Goal: Task Accomplishment & Management: Manage account settings

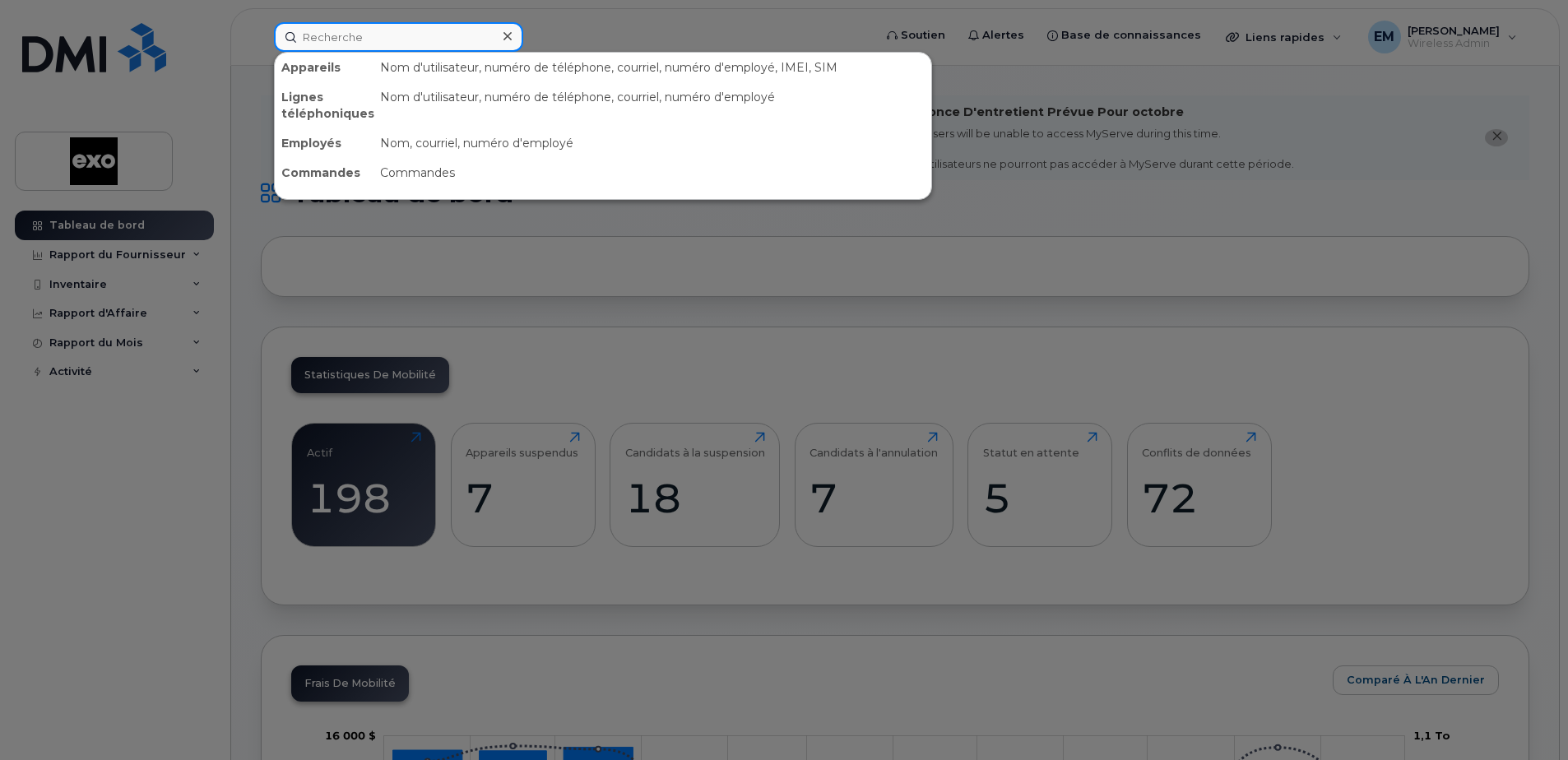
paste input "[PHONE_NUMBER]"
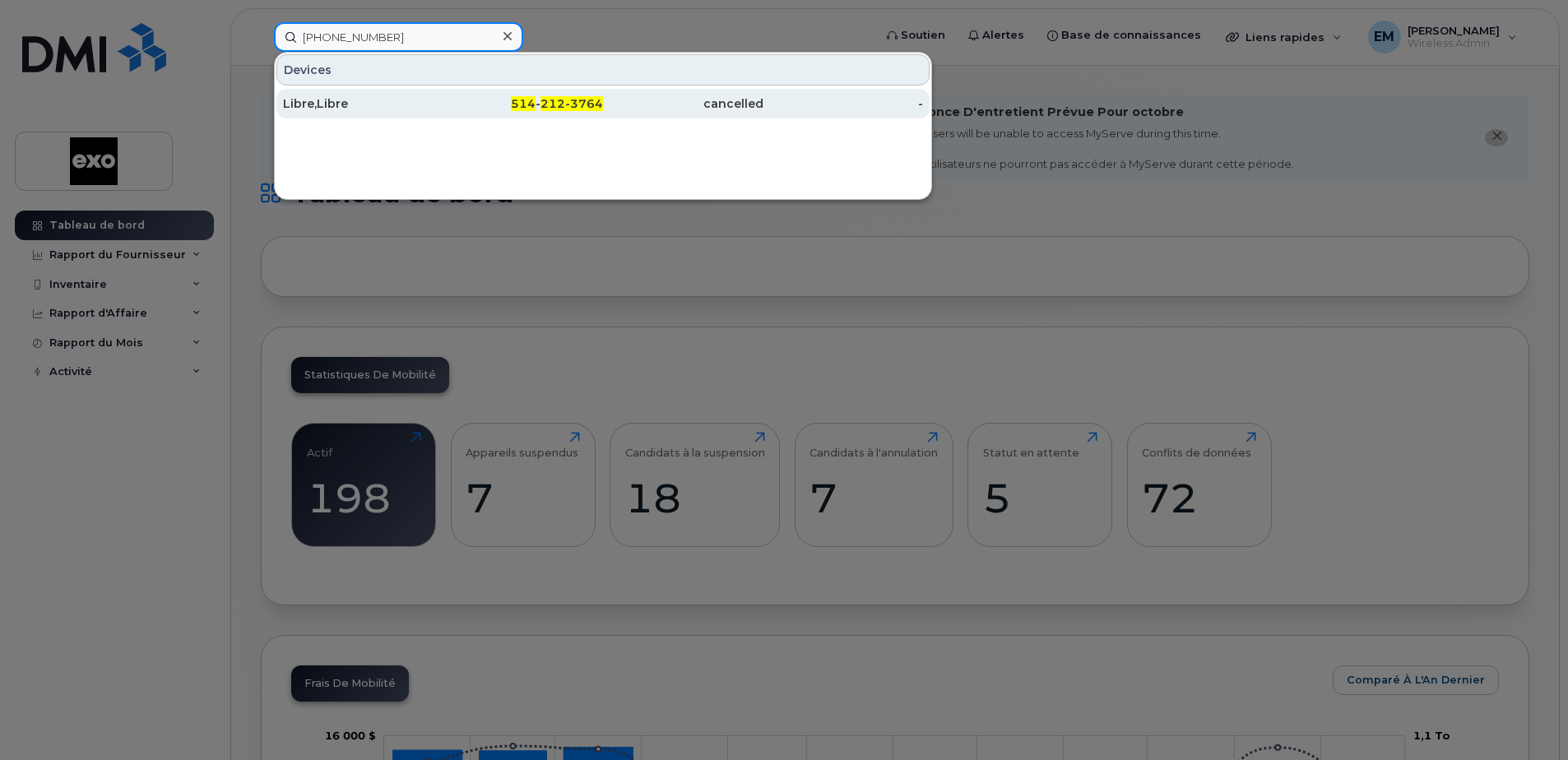
type input "[PHONE_NUMBER]"
click at [348, 111] on div "Libre,Libre" at bounding box center [363, 103] width 160 height 16
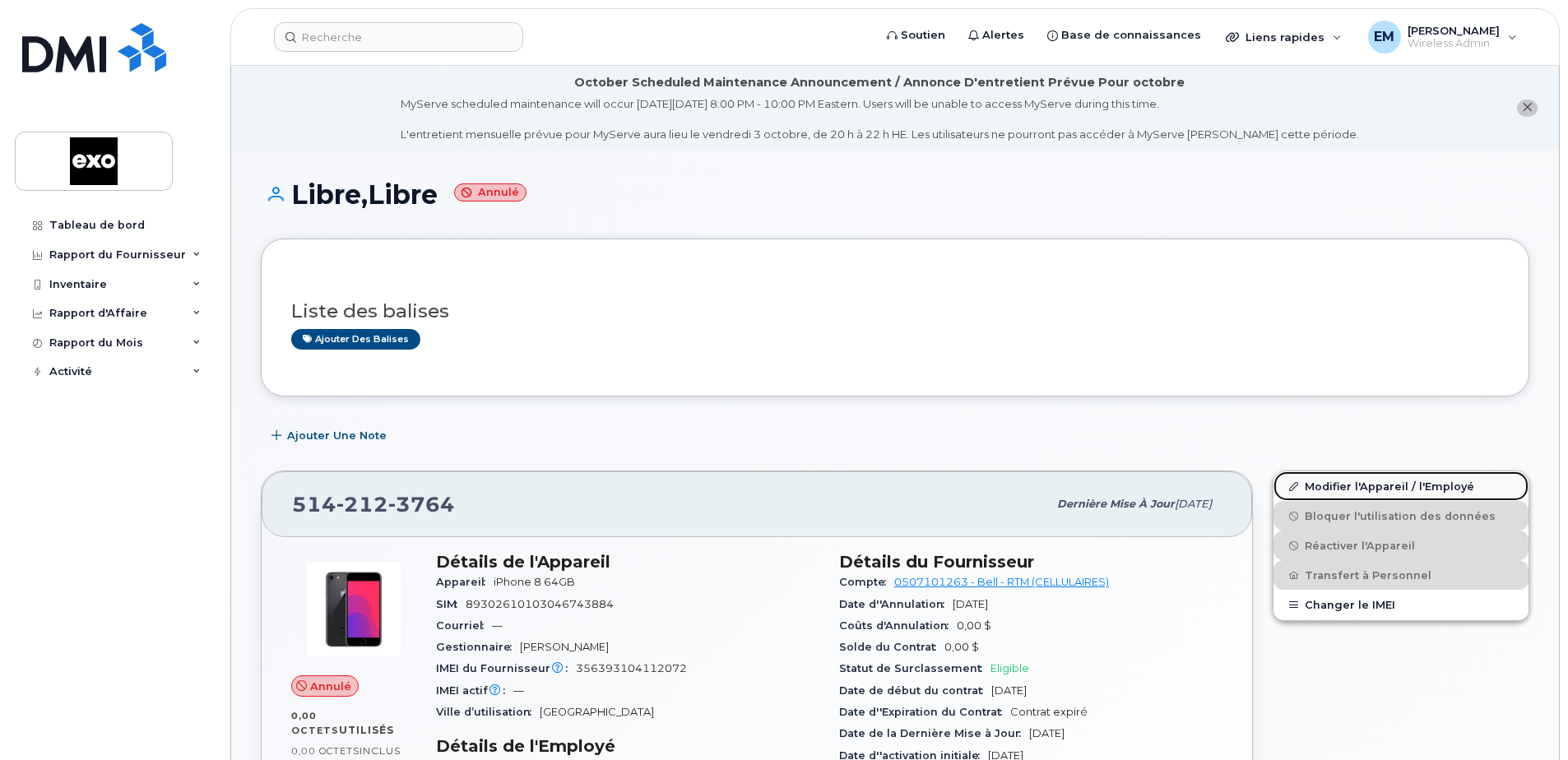
click at [1341, 484] on link "Modifier l'Appareil / l'Employé" at bounding box center [1401, 486] width 255 height 30
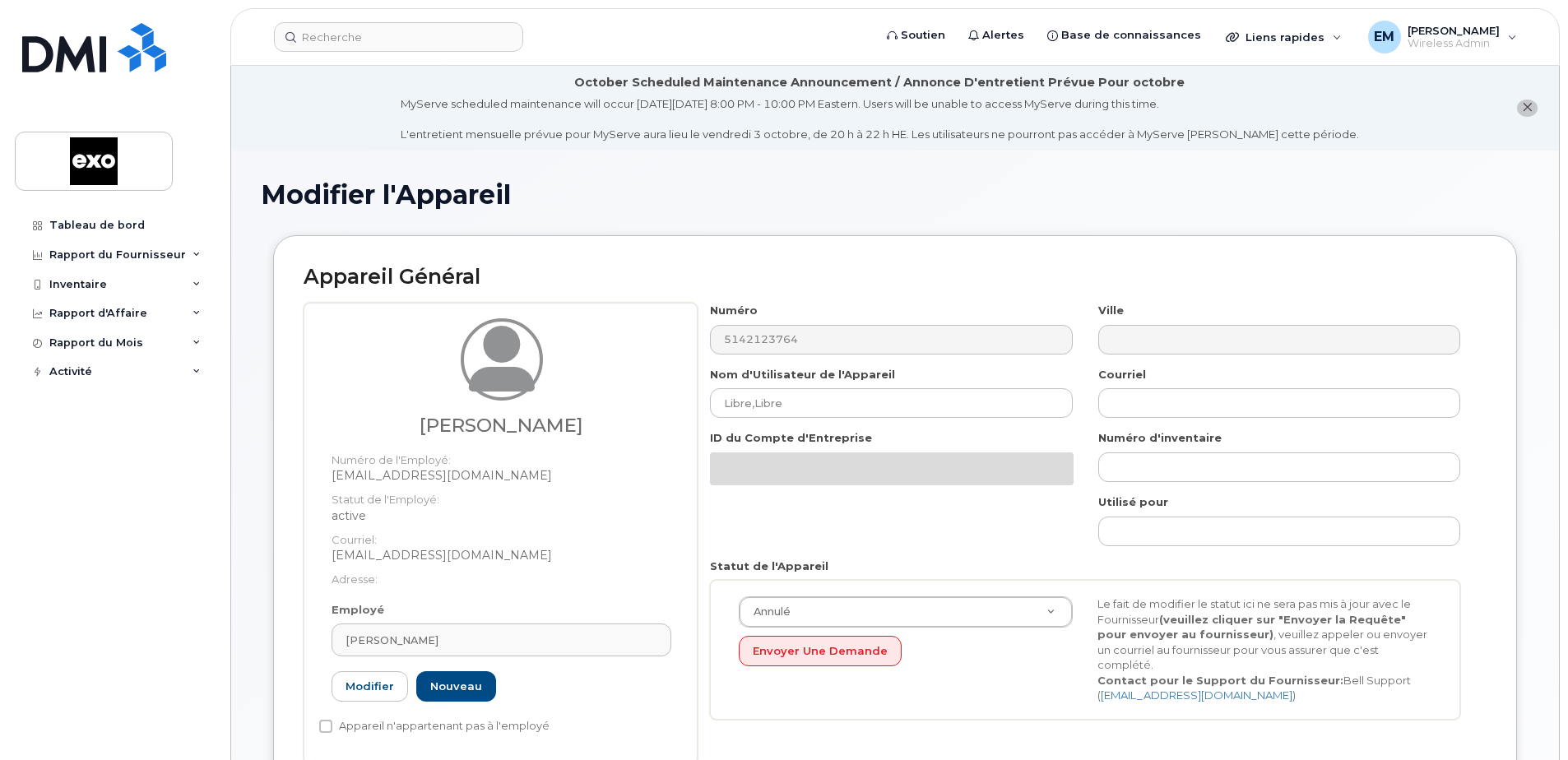
select select "4353485"
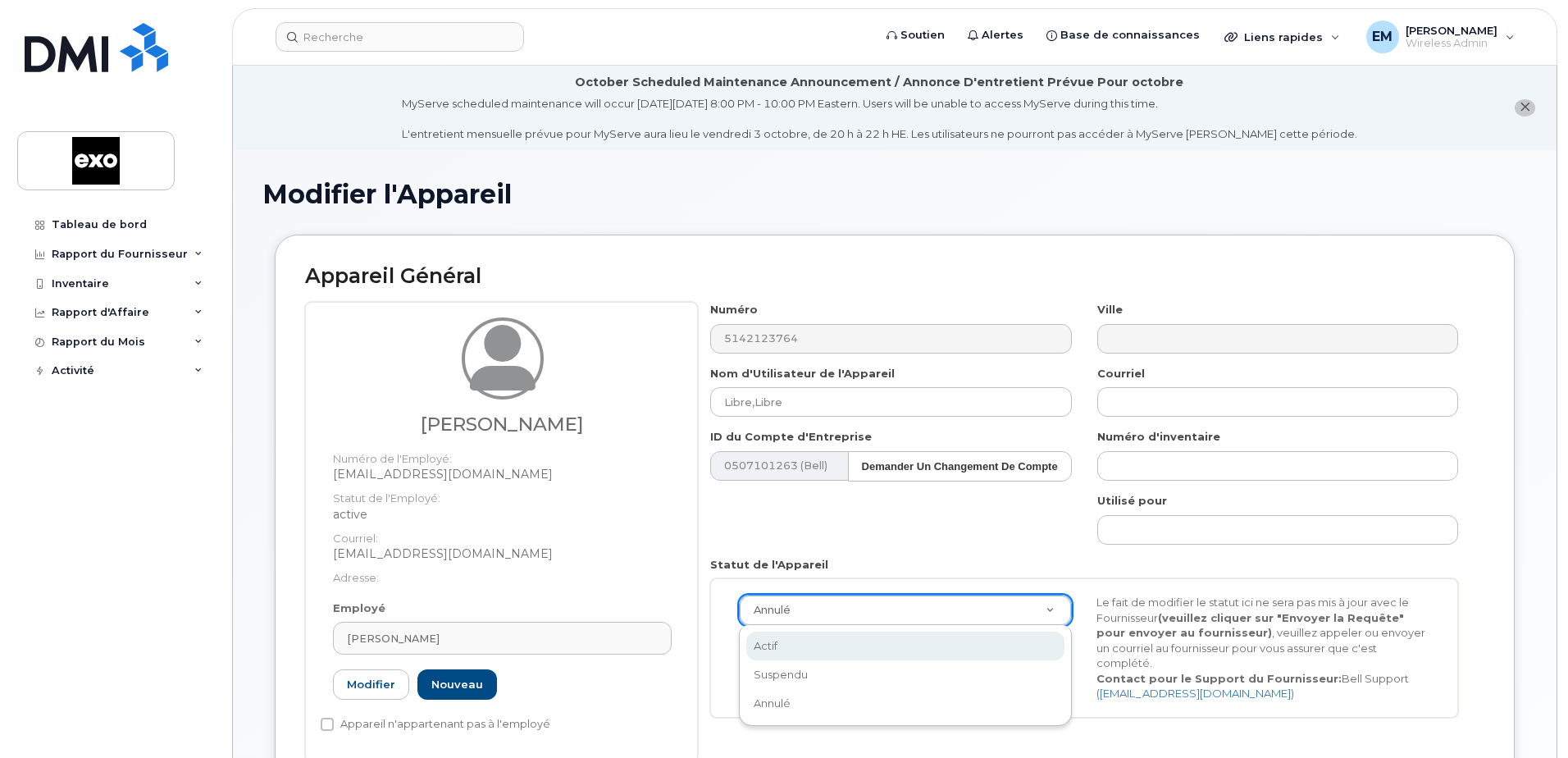
scroll to position [0, 5]
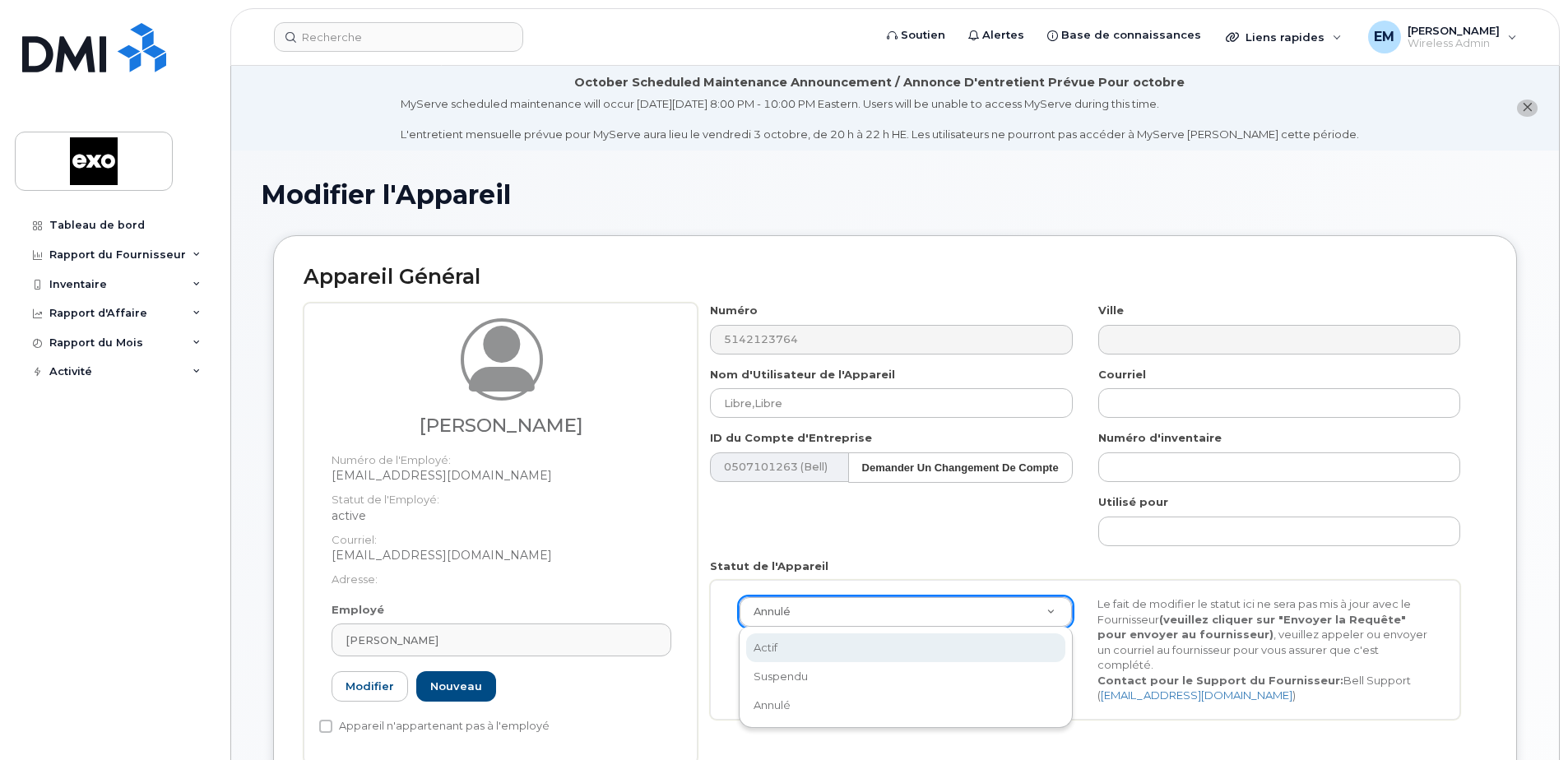
select select "active"
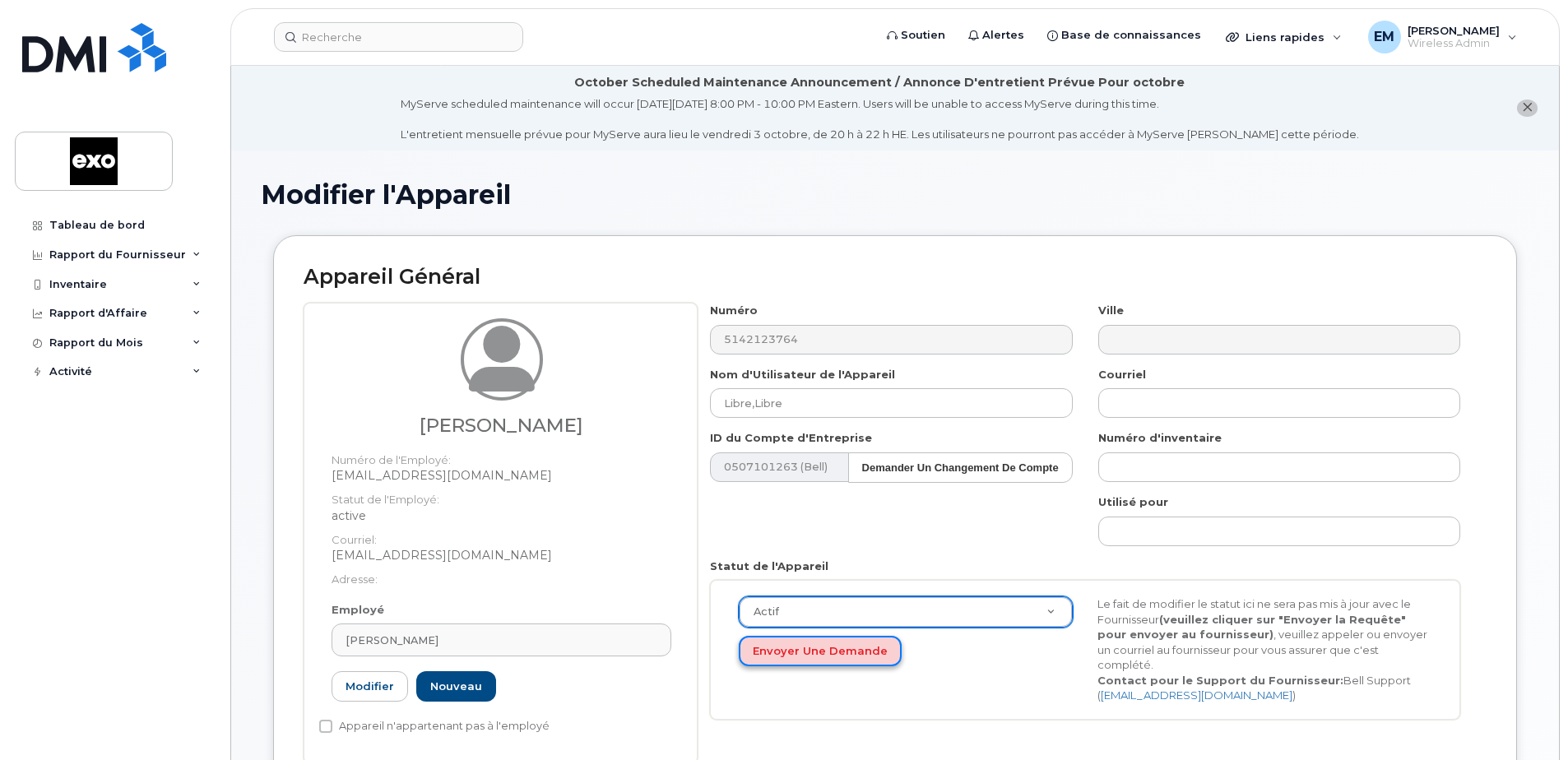
click at [816, 652] on button "Envoyer une Demande" at bounding box center [820, 652] width 163 height 31
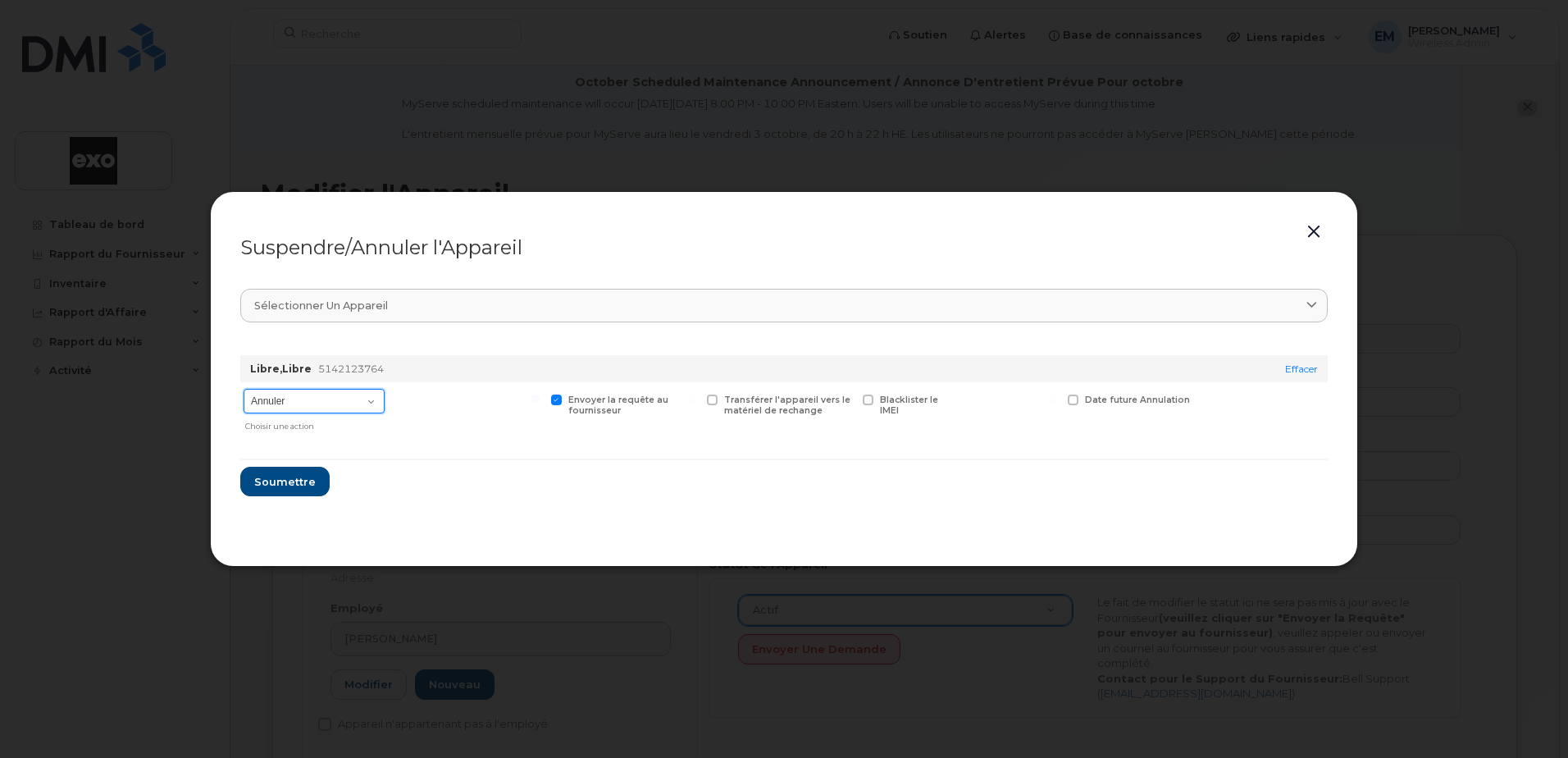
click at [366, 407] on select "Annuler Suspendre - Prolonger la suspension Suspendre - Tarif réduit Suspendre …" at bounding box center [314, 401] width 141 height 25
select select "[object Object]"
click at [243, 389] on select "Annuler Suspendre - Prolonger la suspension Suspendre - Tarif réduit Suspendre …" at bounding box center [314, 401] width 141 height 25
click at [268, 480] on span "Soumettre" at bounding box center [284, 482] width 61 height 15
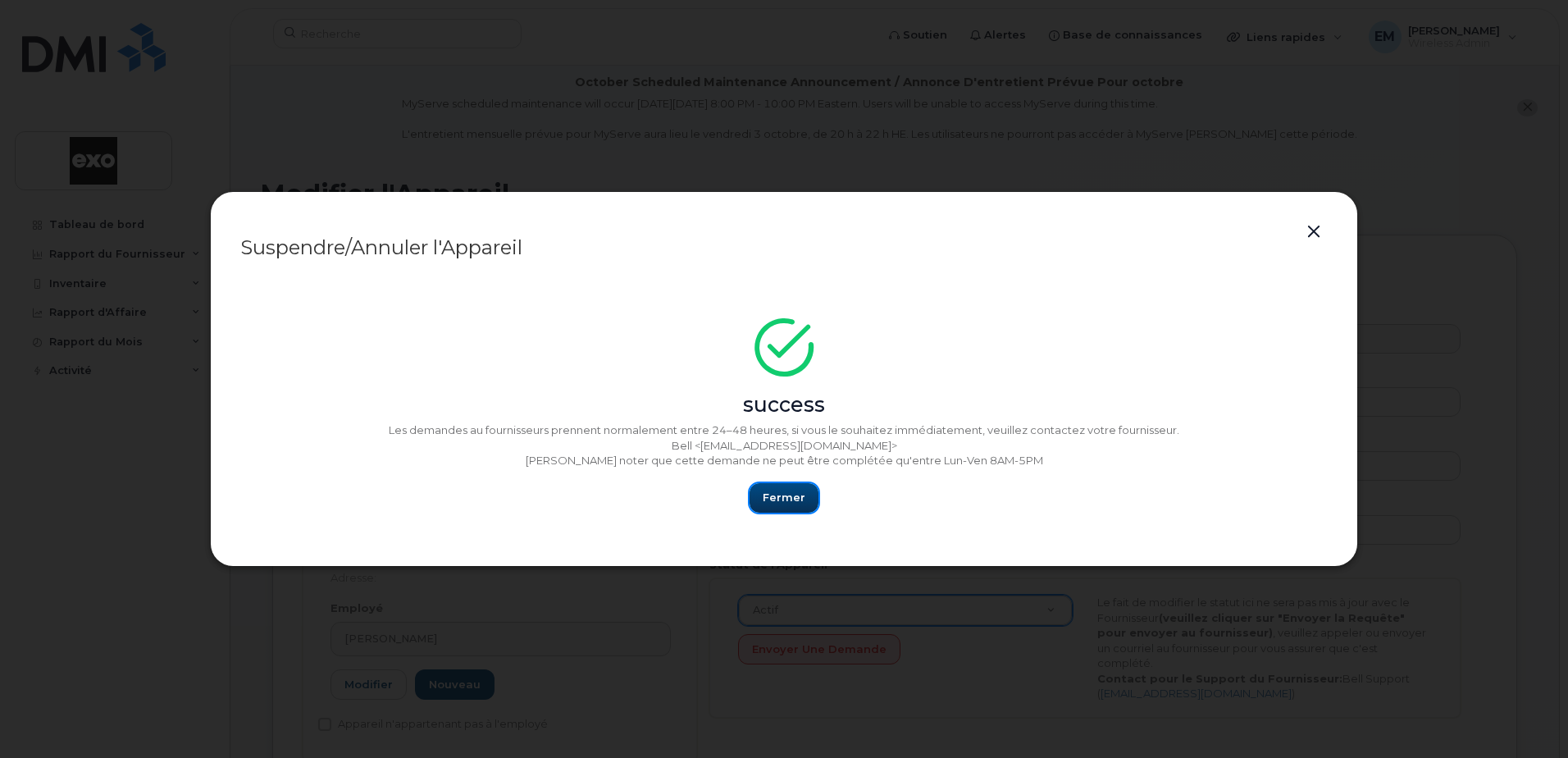
click at [810, 498] on button "Fermer" at bounding box center [784, 498] width 69 height 30
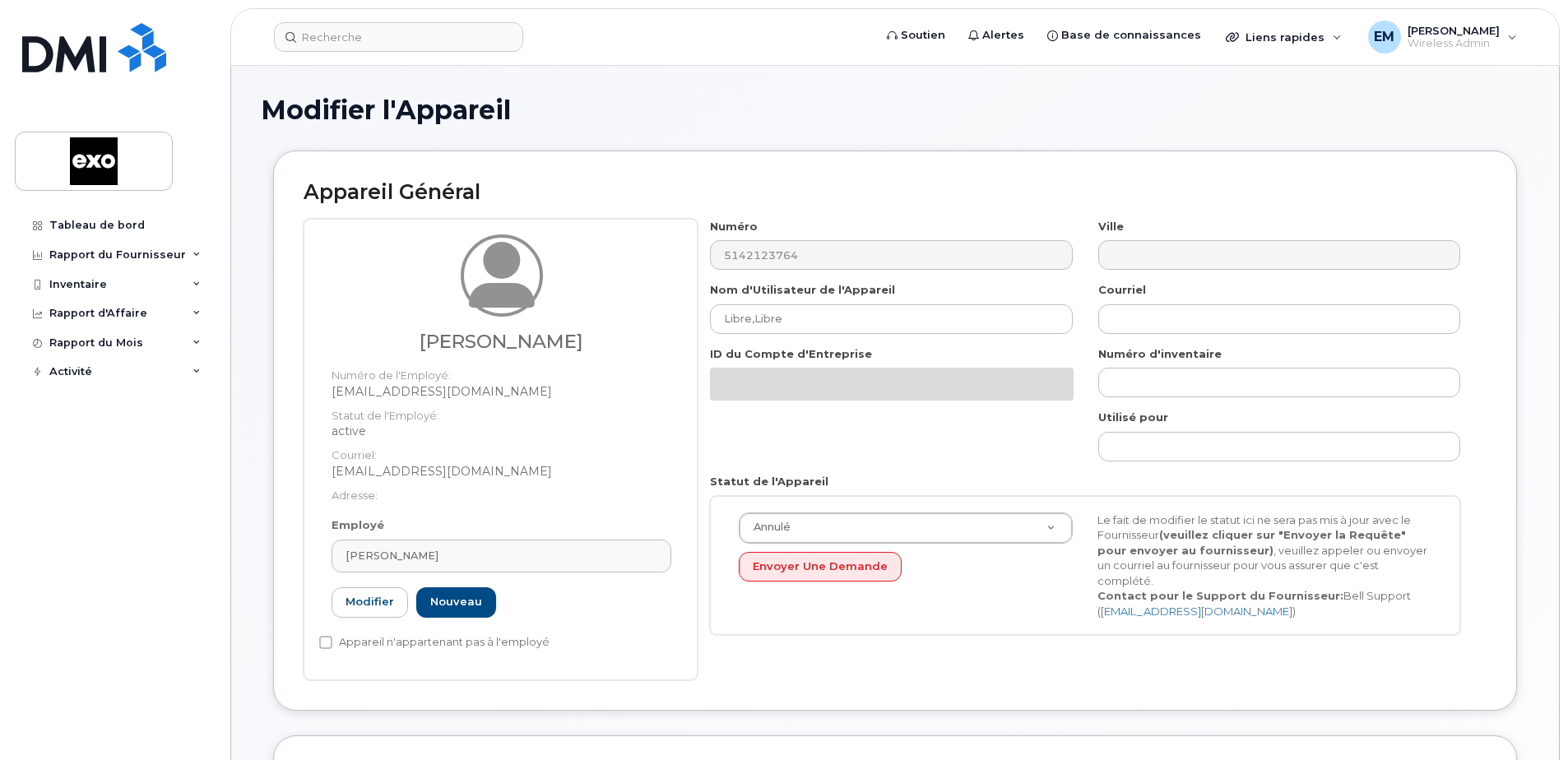
select select "4353485"
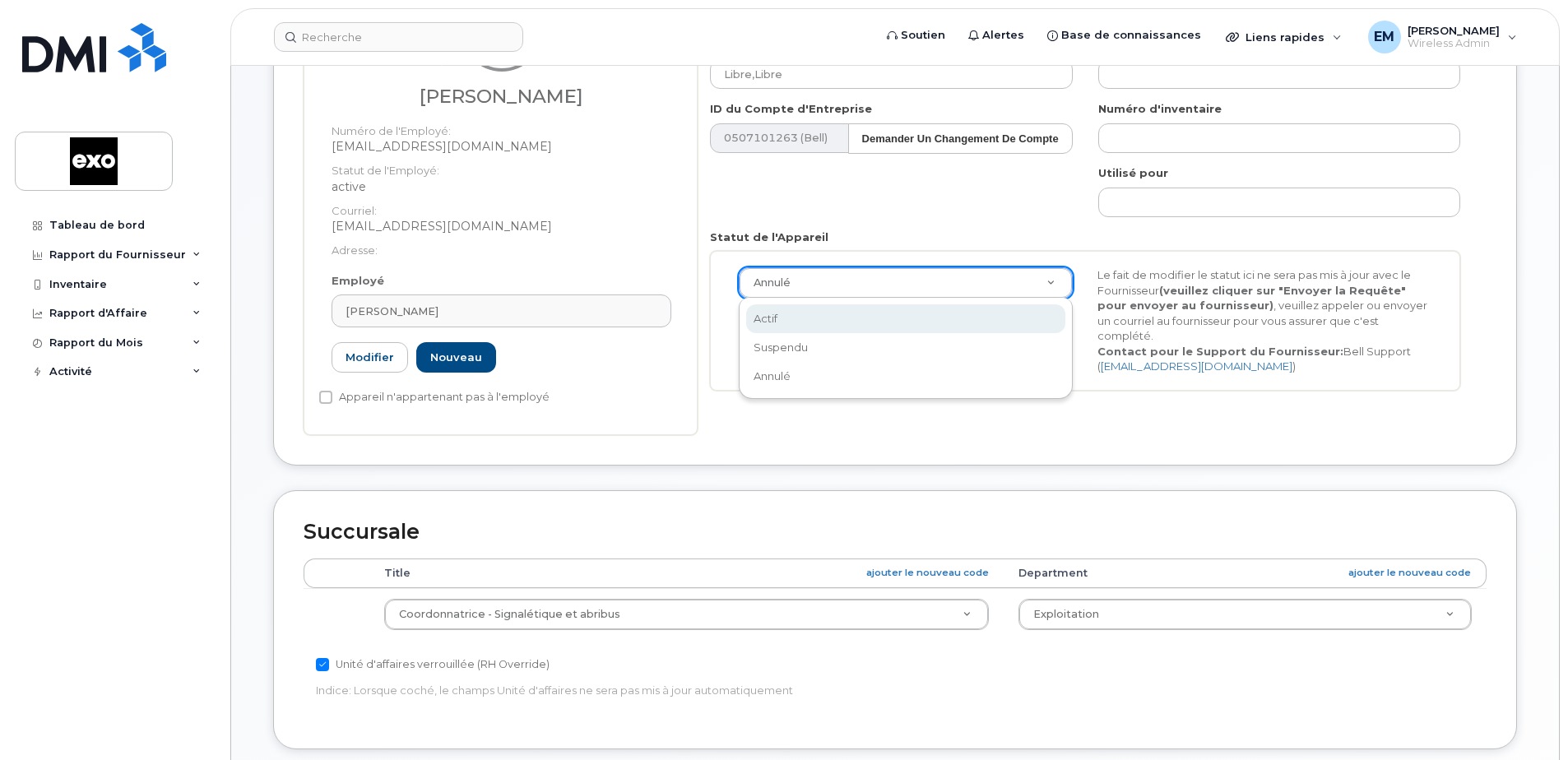
scroll to position [0, 5]
select select "active"
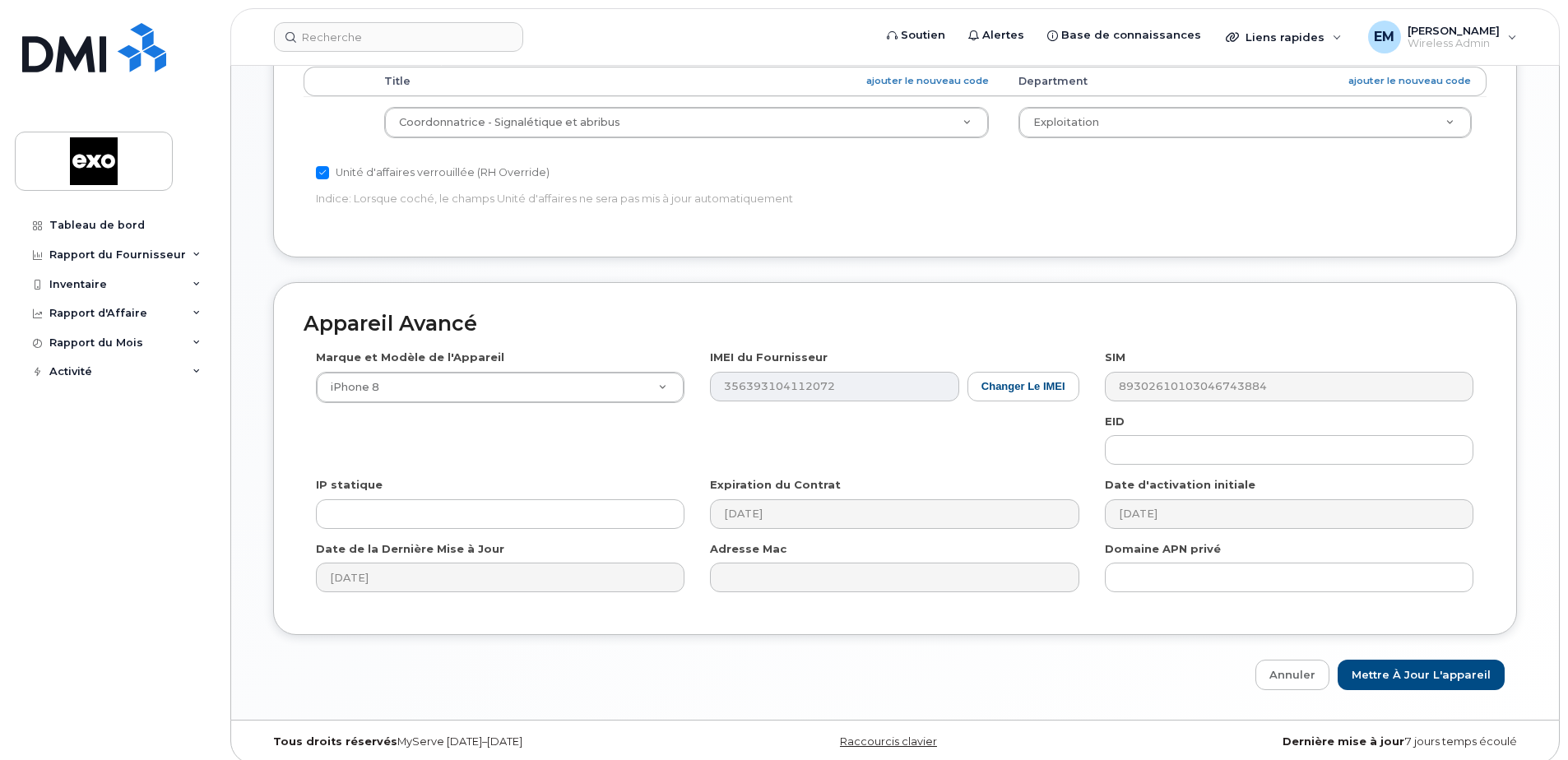
scroll to position [833, 0]
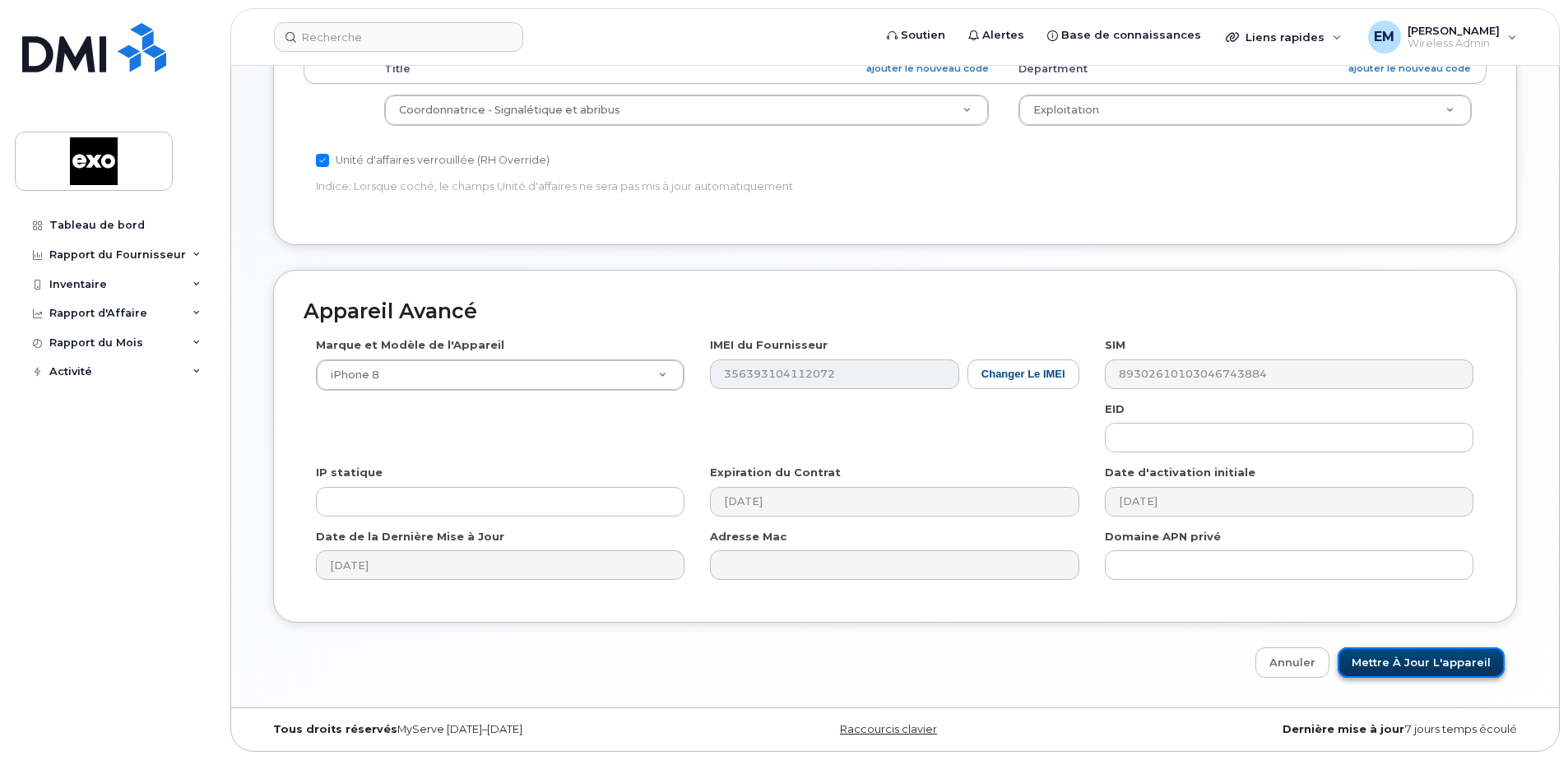
click at [1433, 653] on input "Mettre à jour l'appareil" at bounding box center [1421, 663] width 167 height 31
type input "Sauvegarde..."
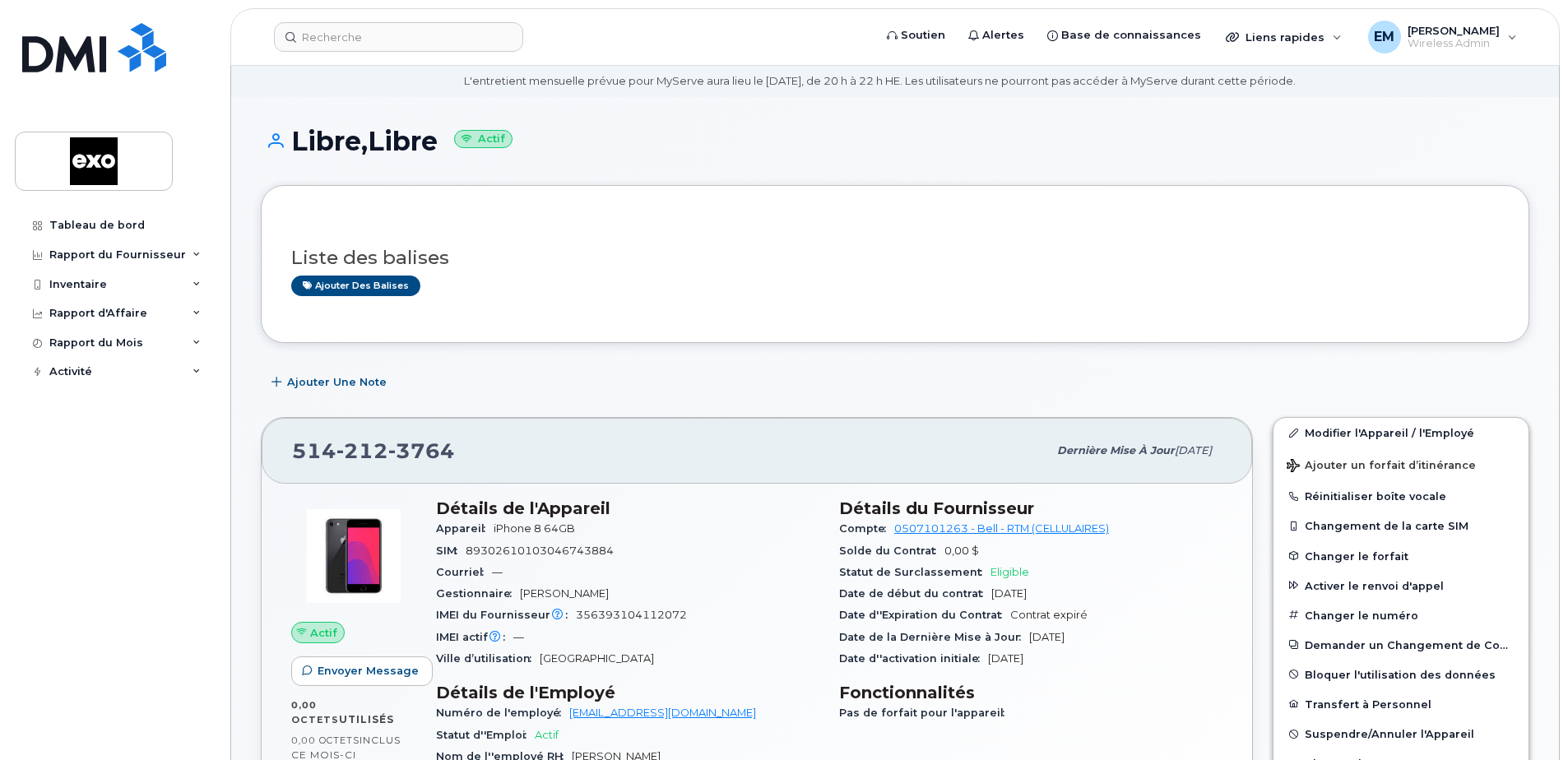
scroll to position [165, 0]
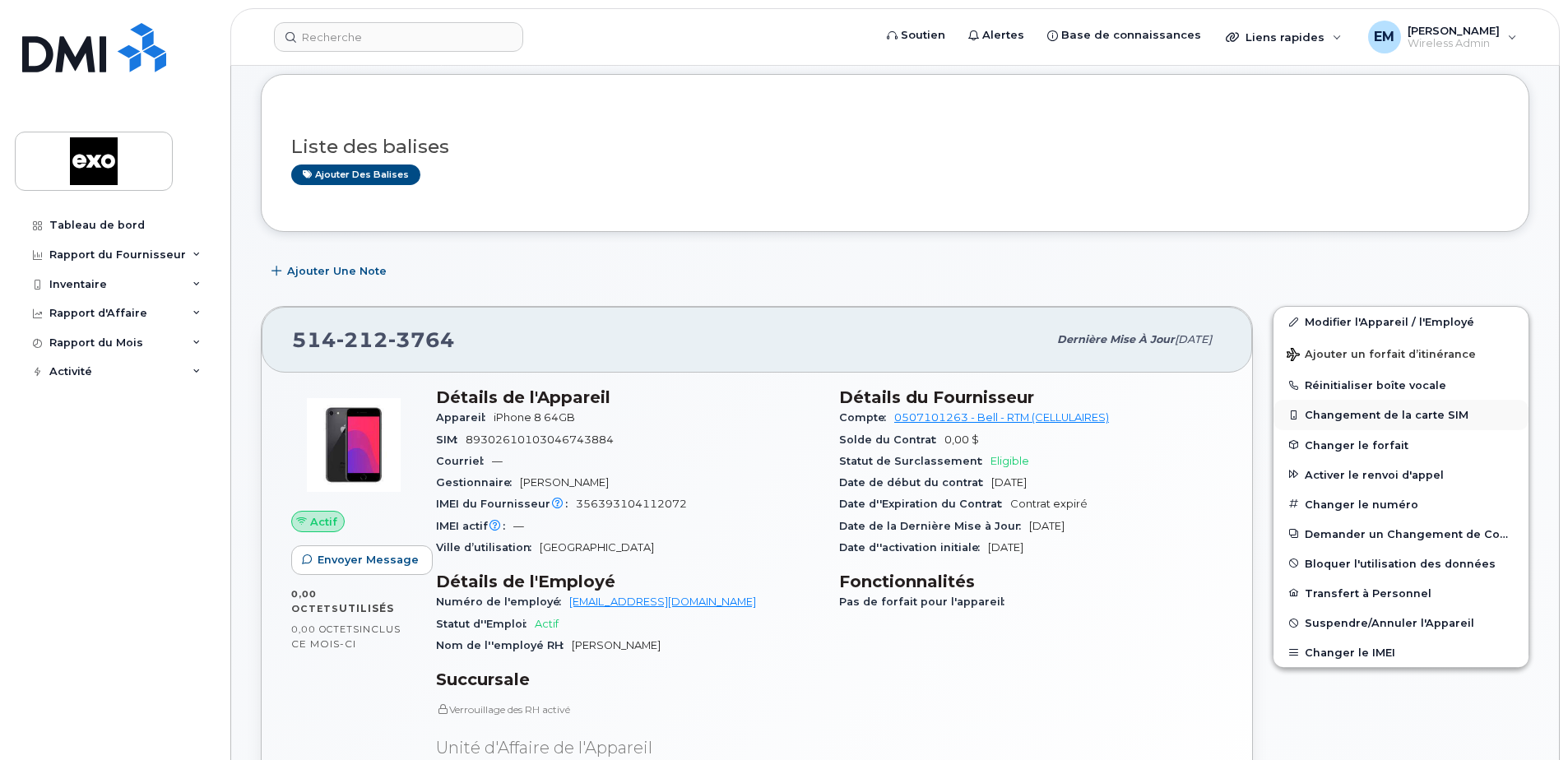
click at [1376, 409] on button "Changement de la carte SIM" at bounding box center [1401, 415] width 255 height 30
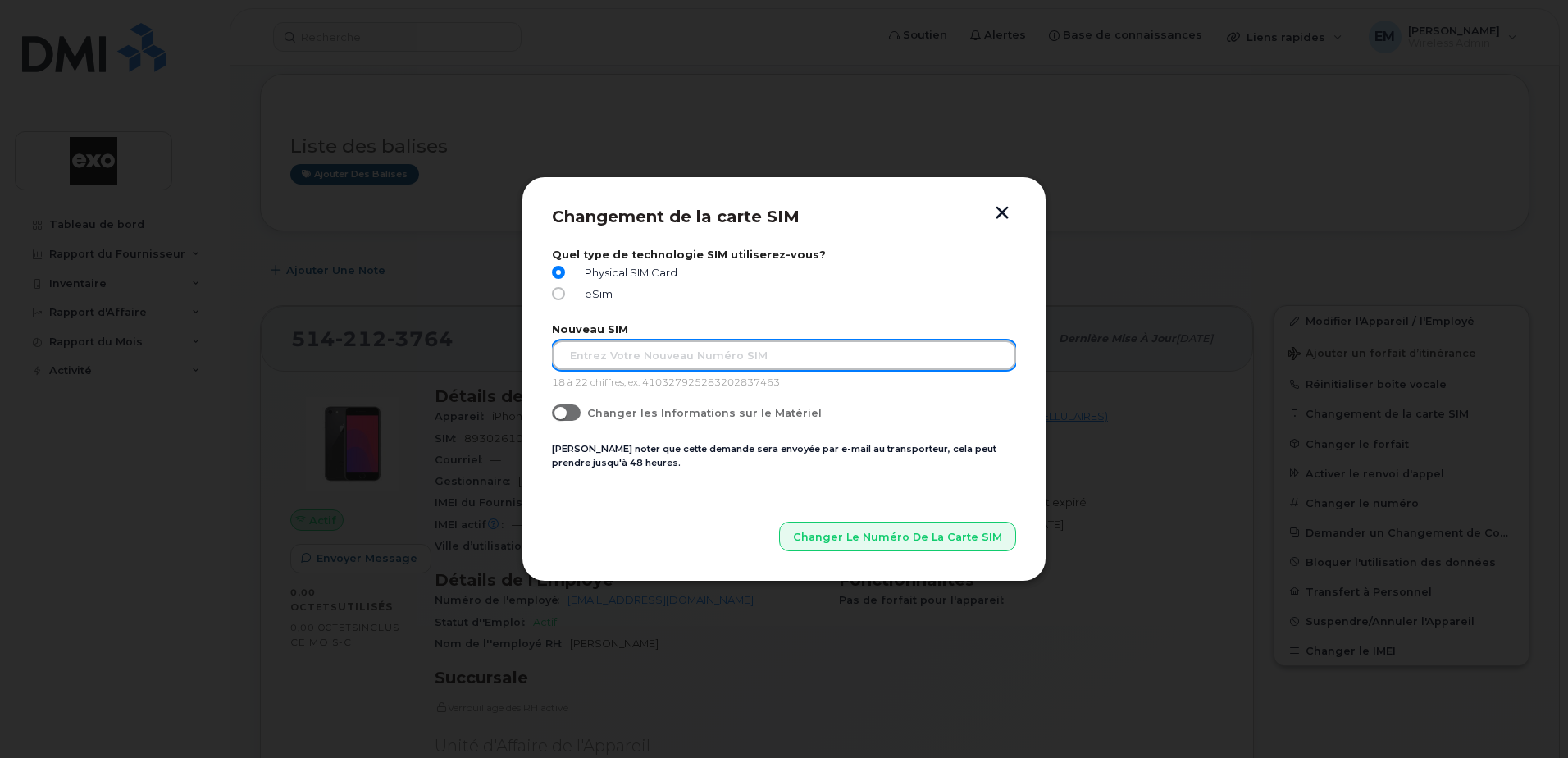
click at [598, 360] on input "text" at bounding box center [784, 355] width 464 height 30
type input "89302610207419821142"
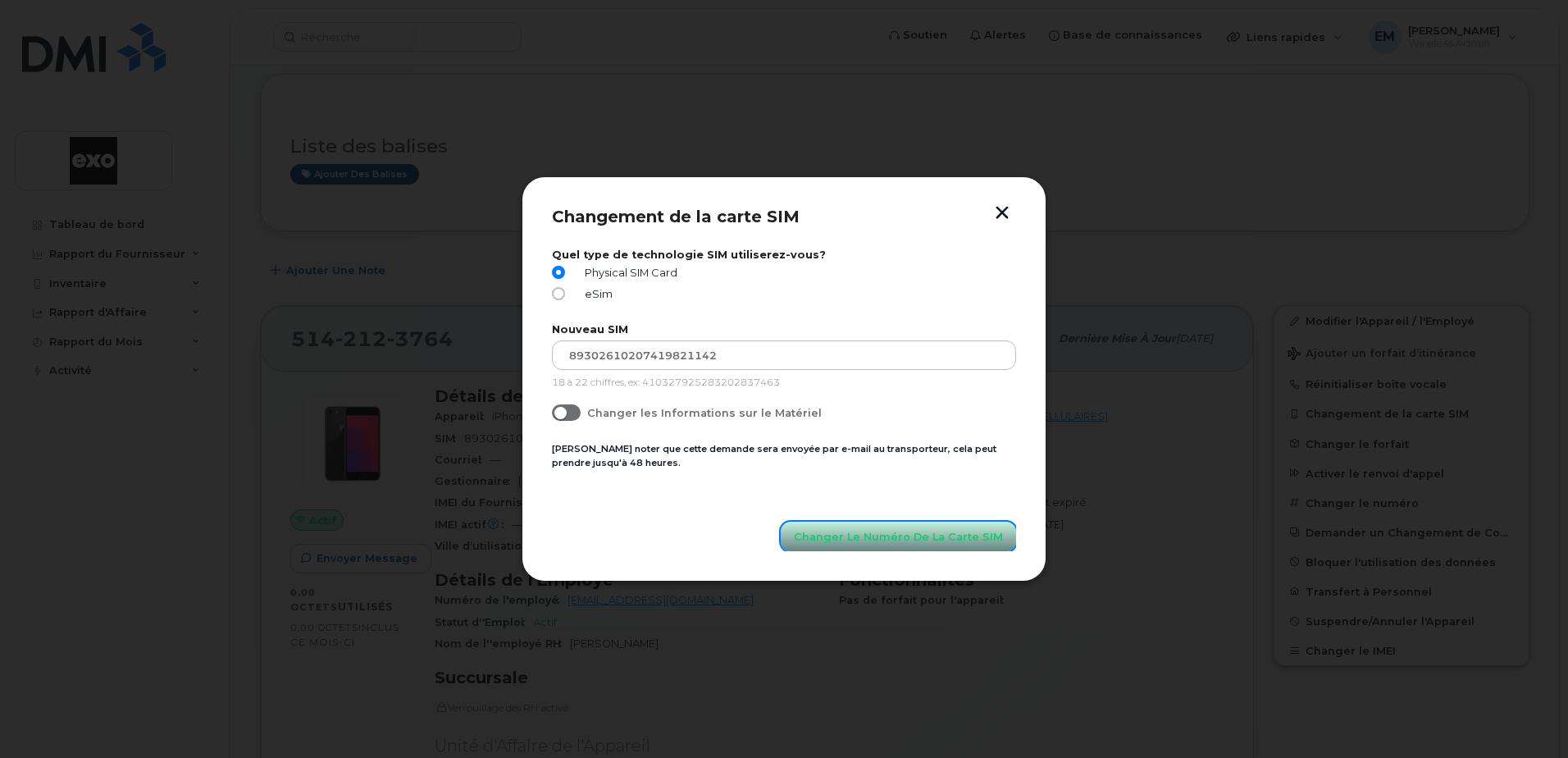
click at [885, 541] on span "Changer le Numéro de la Carte SIM" at bounding box center [899, 537] width 209 height 15
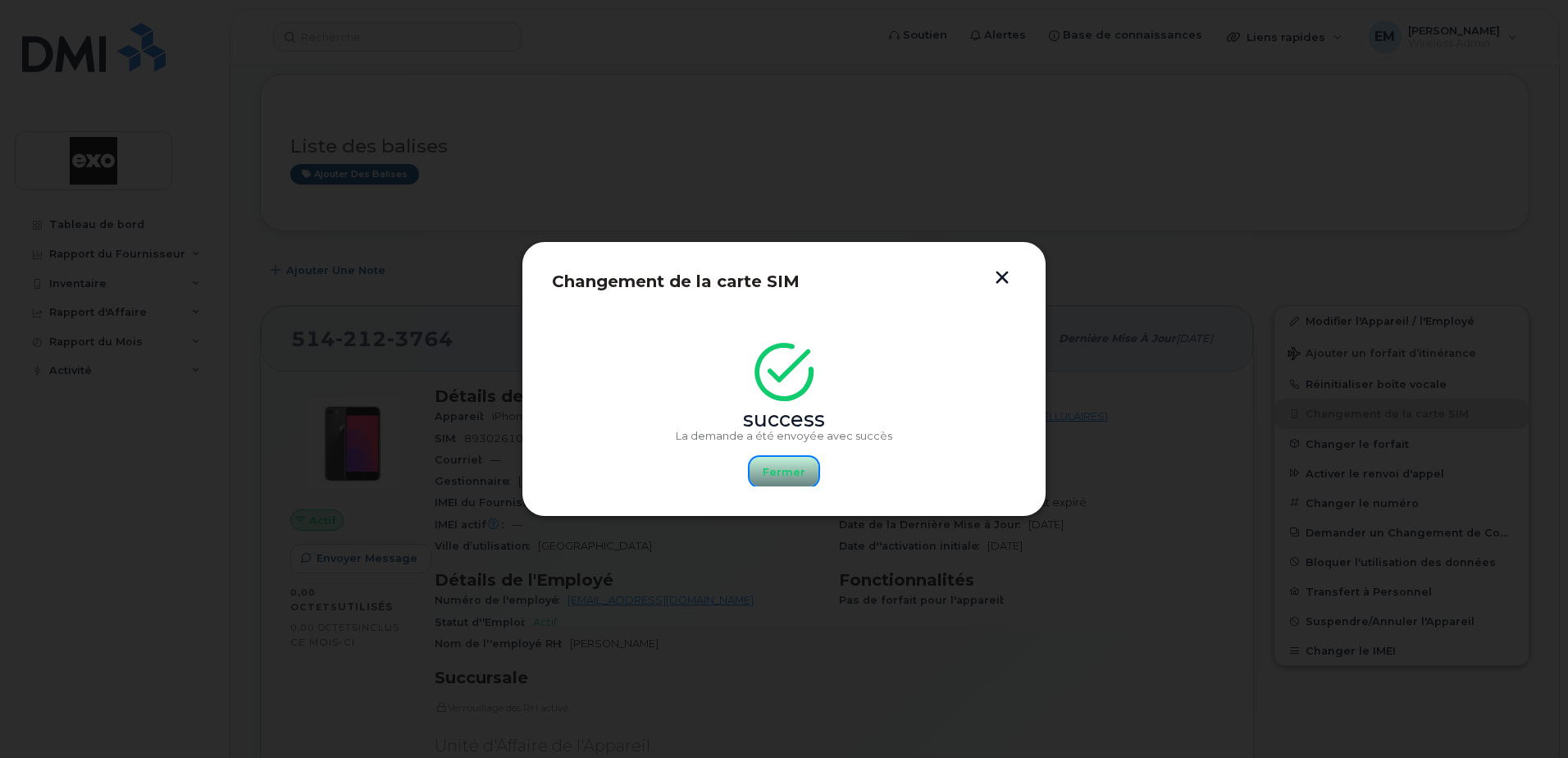
click at [787, 470] on span "Fermer" at bounding box center [784, 472] width 43 height 15
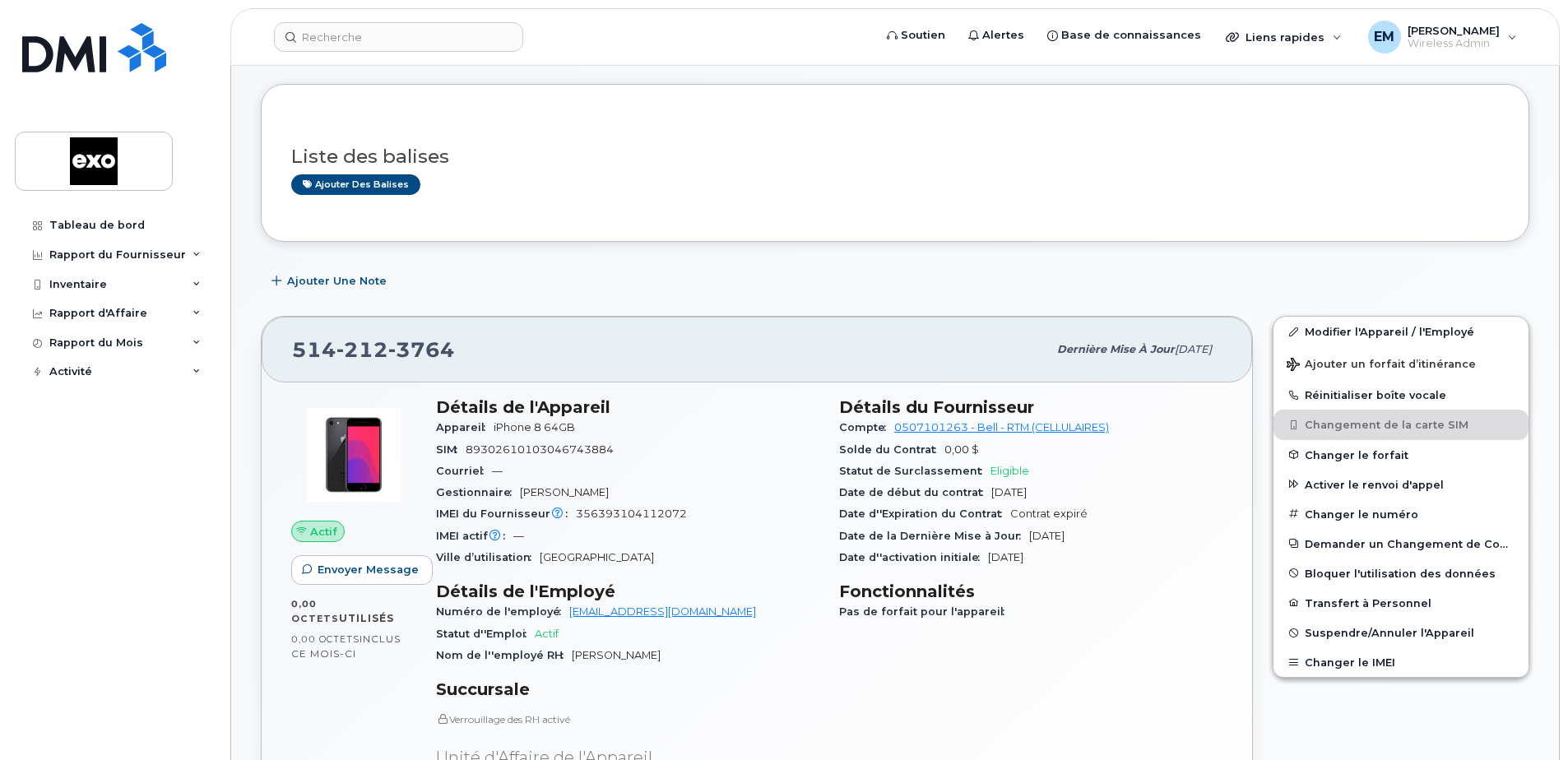
scroll to position [0, 0]
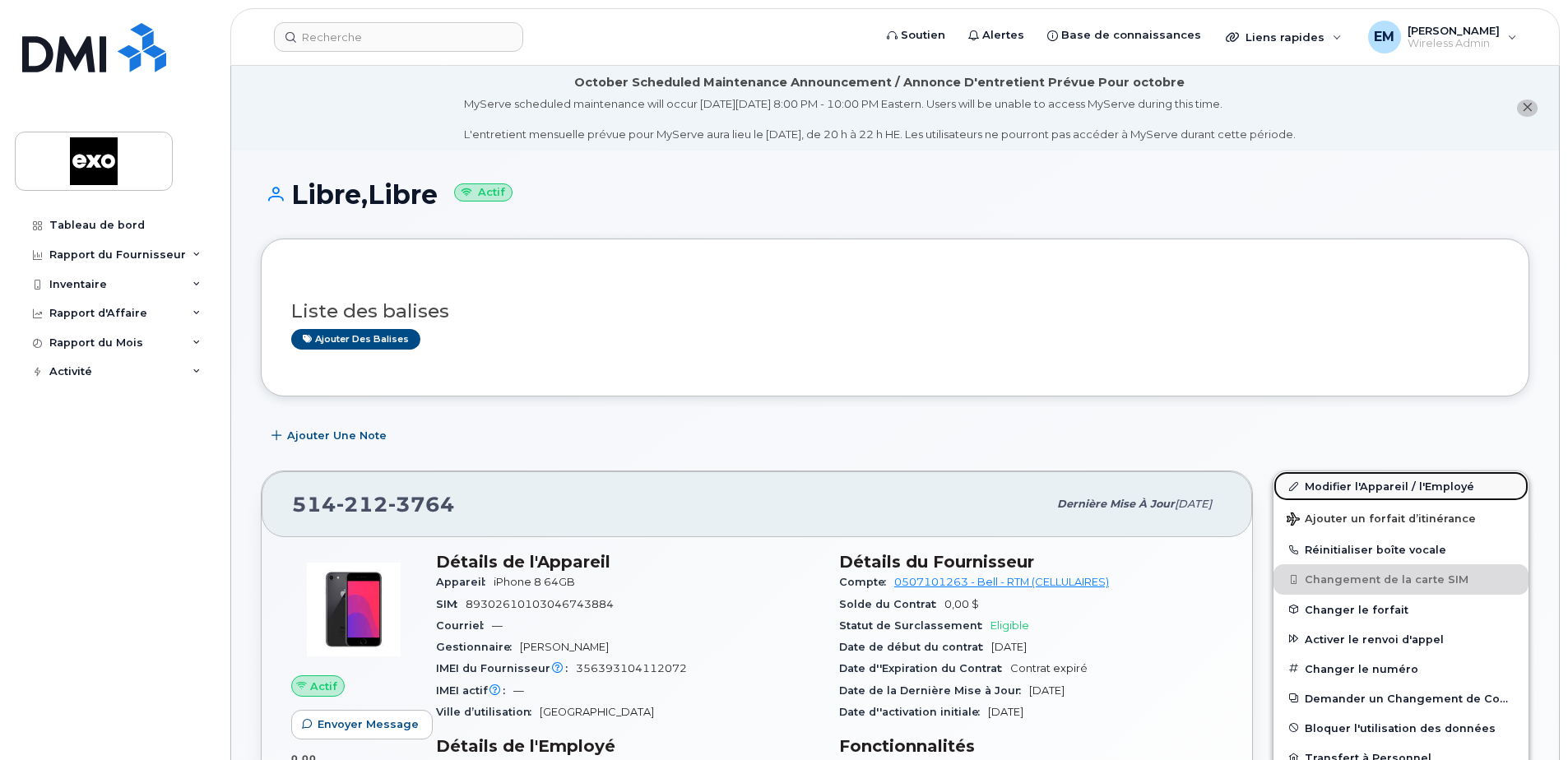
drag, startPoint x: 1355, startPoint y: 480, endPoint x: 1330, endPoint y: 482, distance: 25.1
click at [1355, 480] on link "Modifier l'Appareil / l'Employé" at bounding box center [1401, 486] width 255 height 30
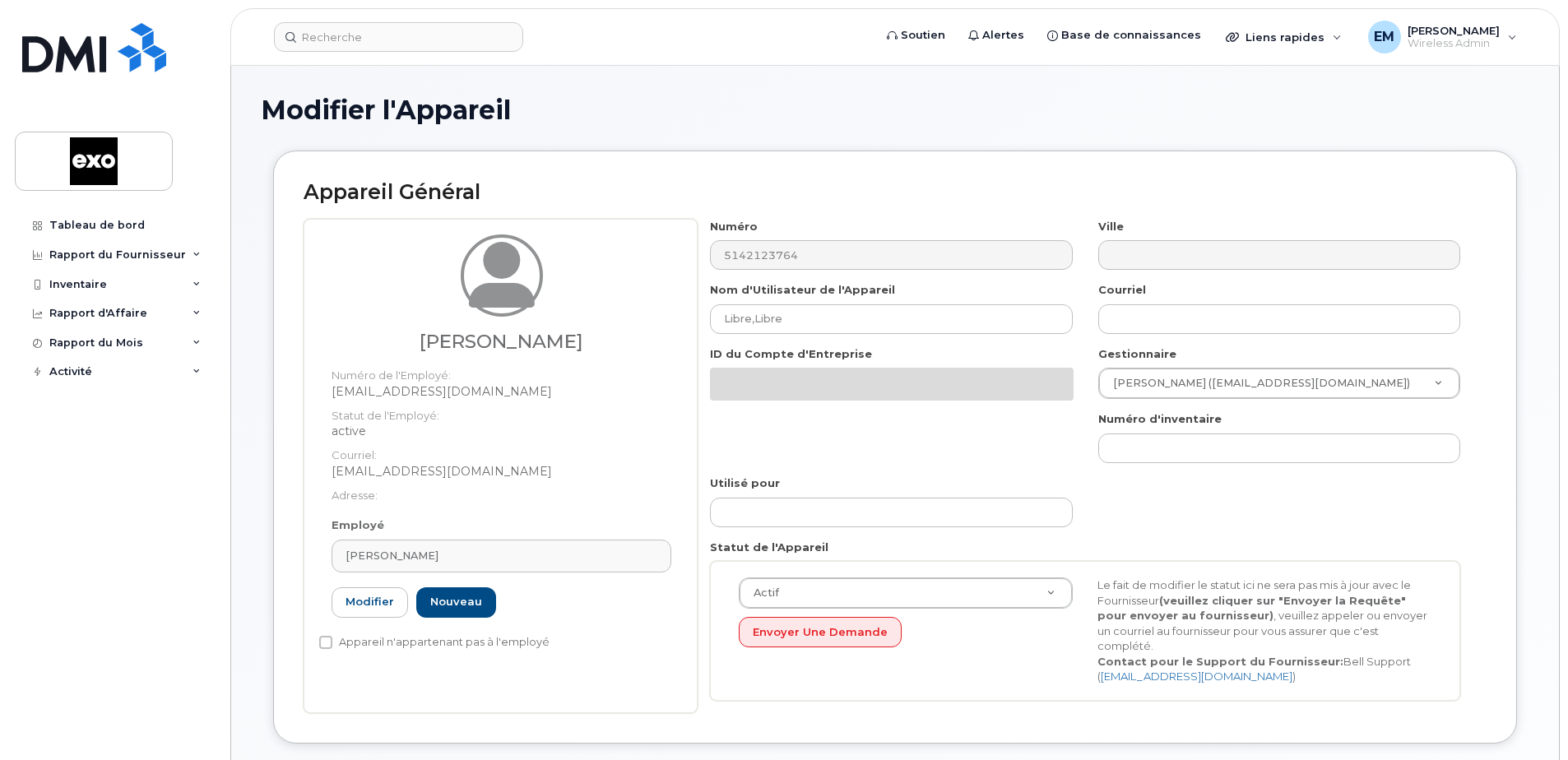
select select "4353485"
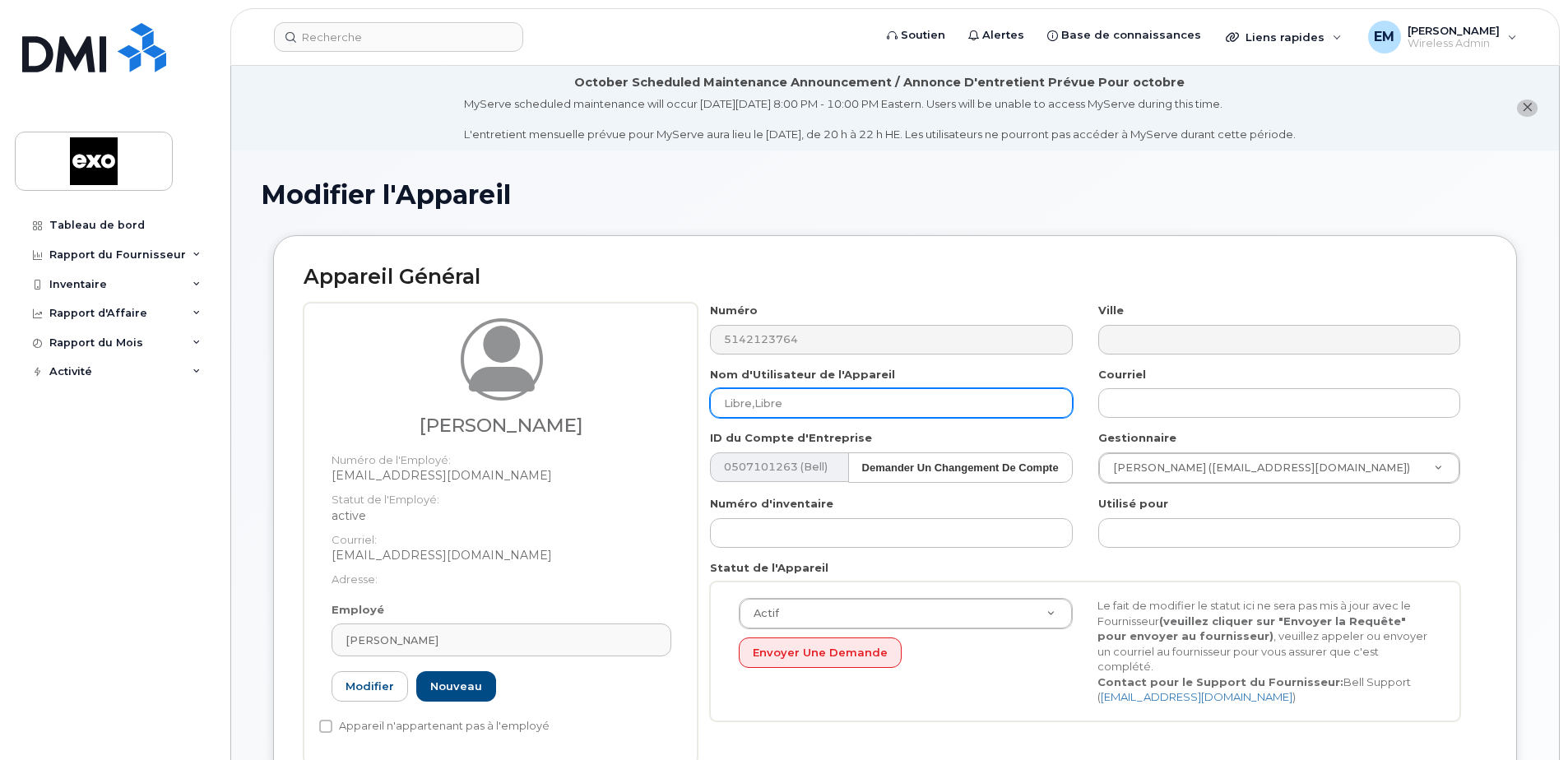
click at [797, 407] on input "Libre,Libre" at bounding box center [891, 403] width 362 height 30
drag, startPoint x: 797, startPoint y: 407, endPoint x: 601, endPoint y: 386, distance: 197.1
click at [601, 386] on div "Lapierre, Annie Numéro de l'Employé: anlapierre@exo.quebec Statut de l'Employé:…" at bounding box center [895, 533] width 1183 height 461
paste input "[PERSON_NAME]"
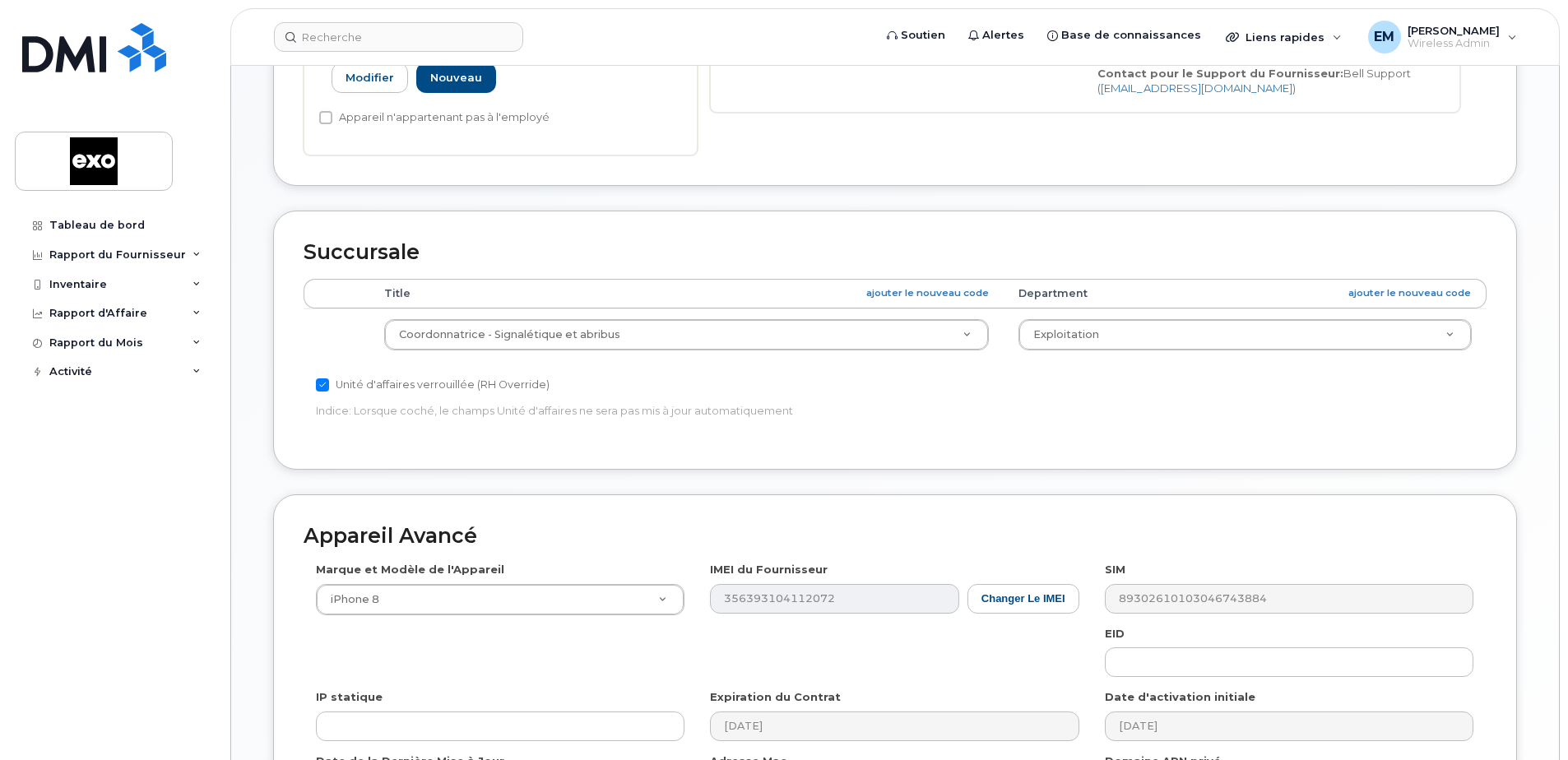
scroll to position [833, 0]
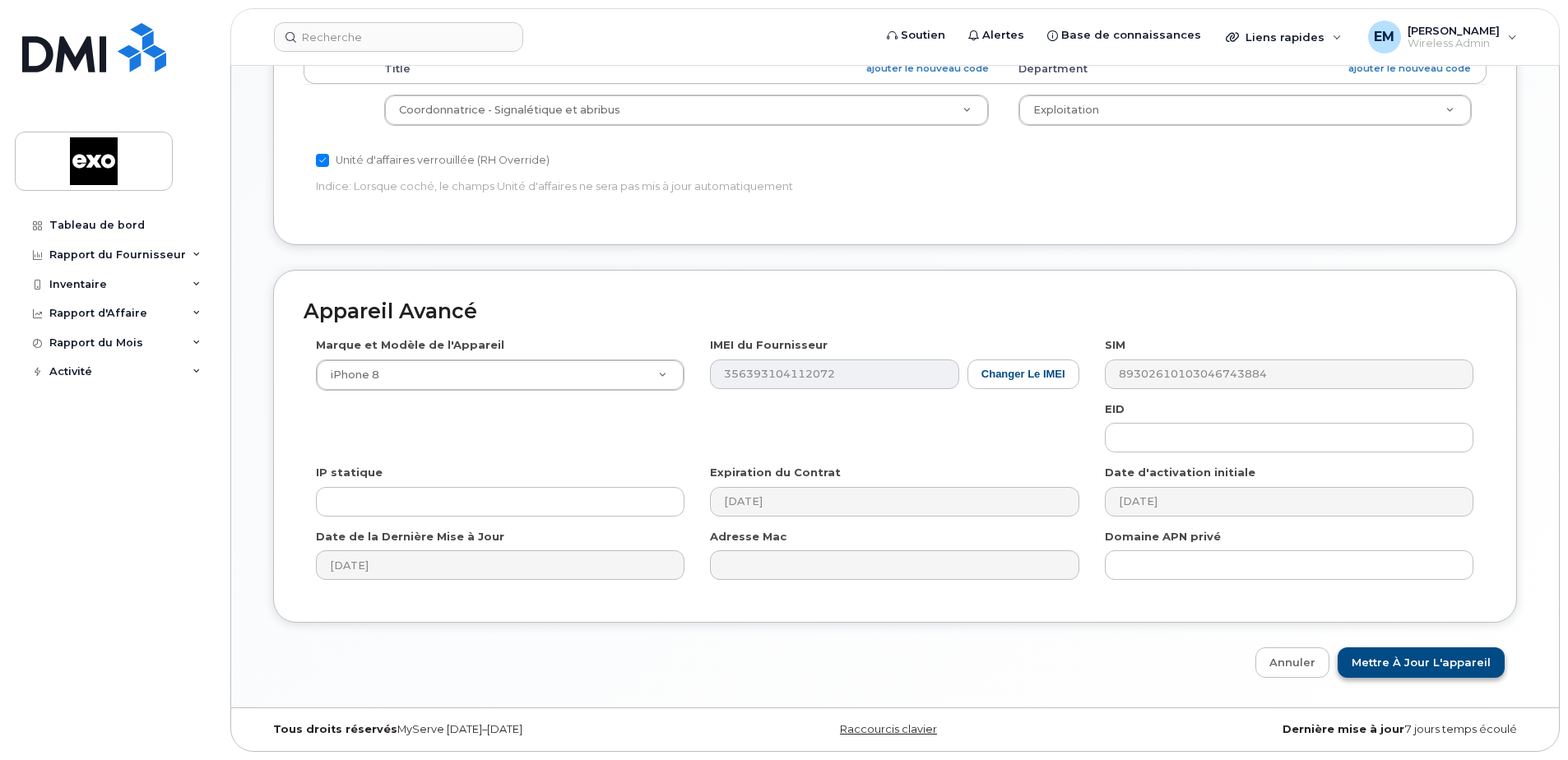
type input "[PERSON_NAME]"
click at [1395, 658] on input "Mettre à jour l'appareil" at bounding box center [1421, 663] width 167 height 31
type input "Sauvegarde..."
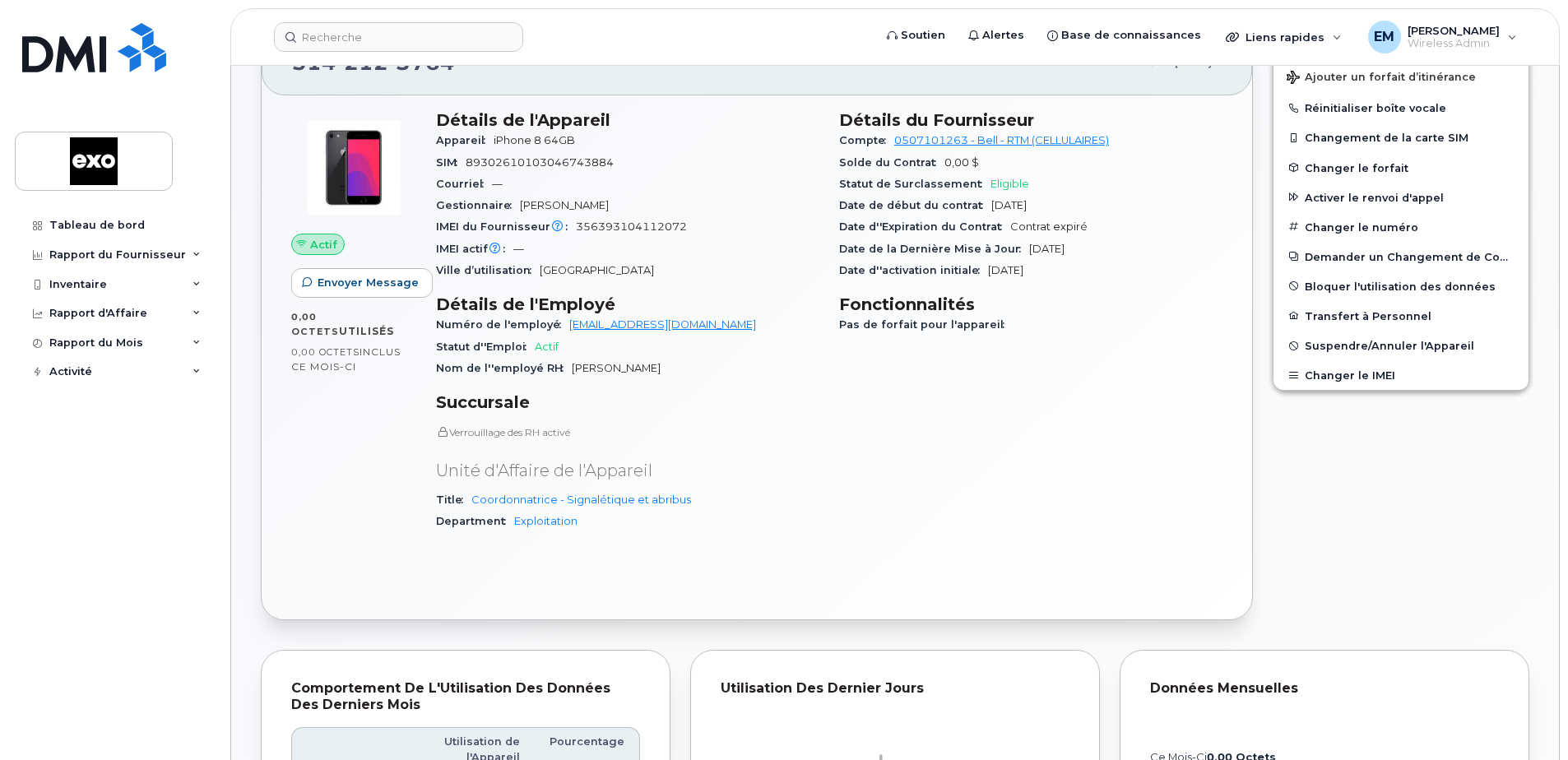
scroll to position [494, 0]
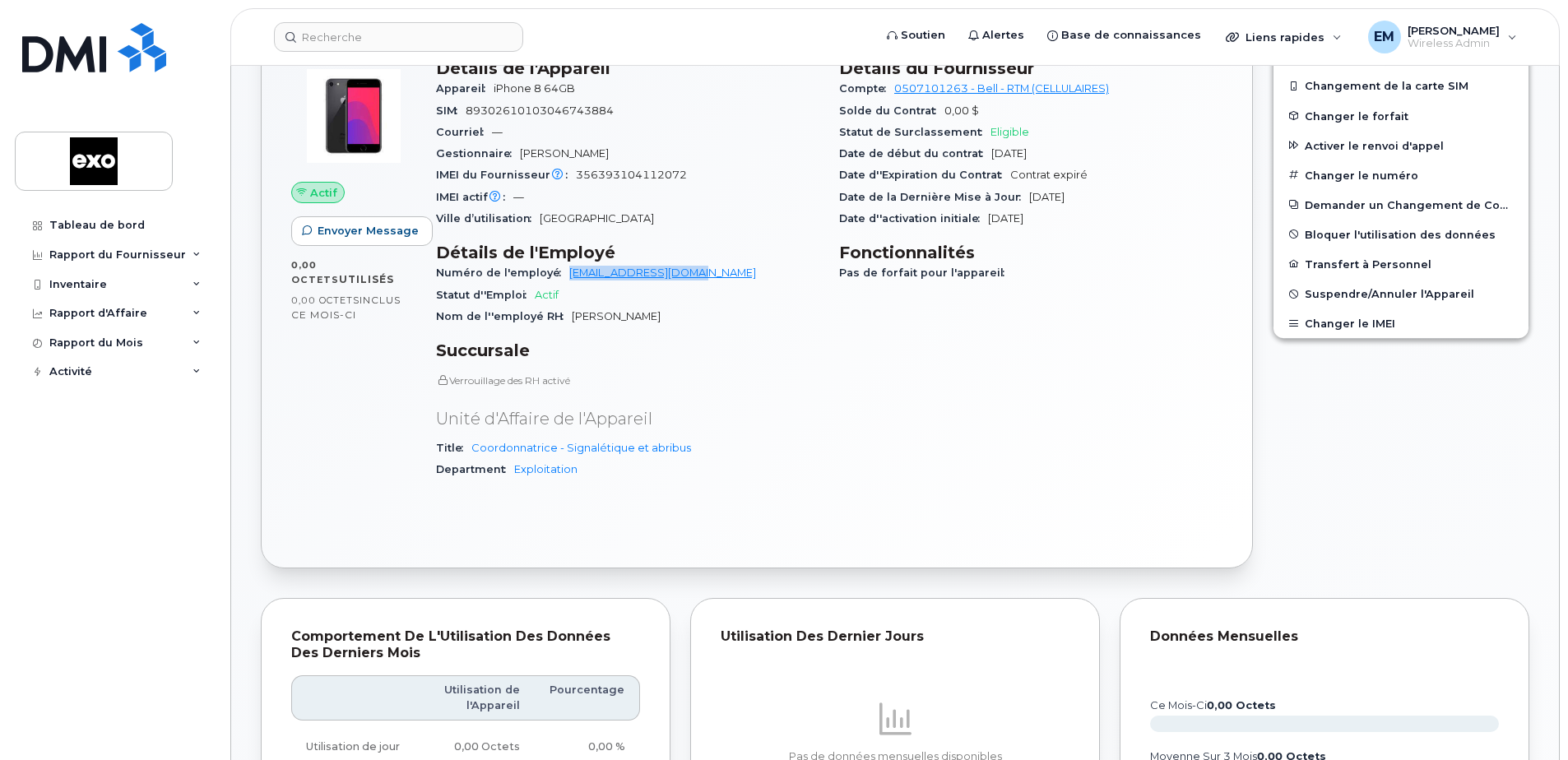
drag, startPoint x: 711, startPoint y: 276, endPoint x: 559, endPoint y: 271, distance: 152.1
click at [559, 271] on div "Numéro de l'employé [EMAIL_ADDRESS][DOMAIN_NAME]" at bounding box center [627, 273] width 383 height 21
drag, startPoint x: 559, startPoint y: 271, endPoint x: 598, endPoint y: 275, distance: 39.2
copy link "[EMAIL_ADDRESS][DOMAIN_NAME]"
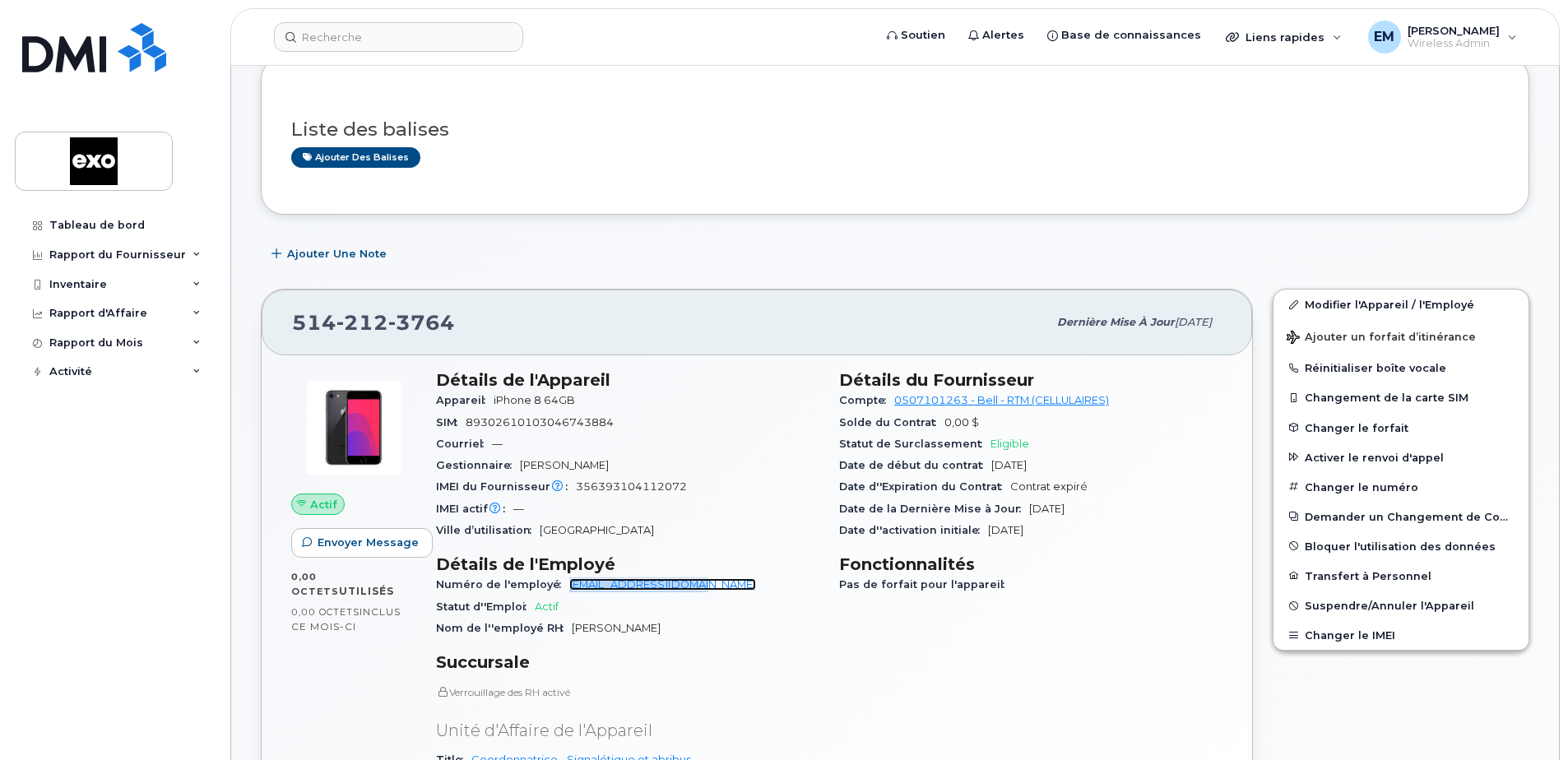
scroll to position [0, 0]
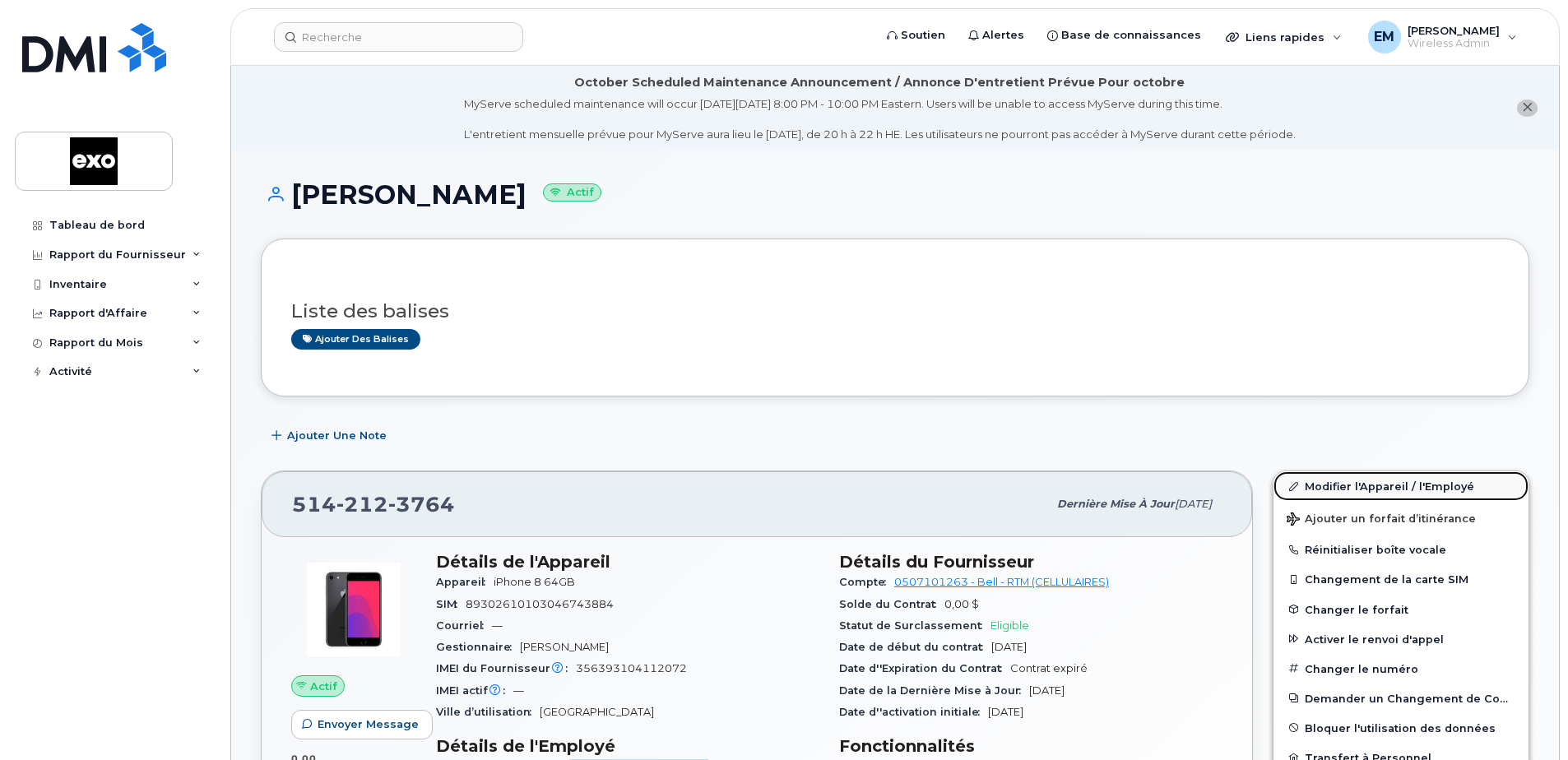
click at [1336, 484] on link "Modifier l'Appareil / l'Employé" at bounding box center [1401, 486] width 255 height 30
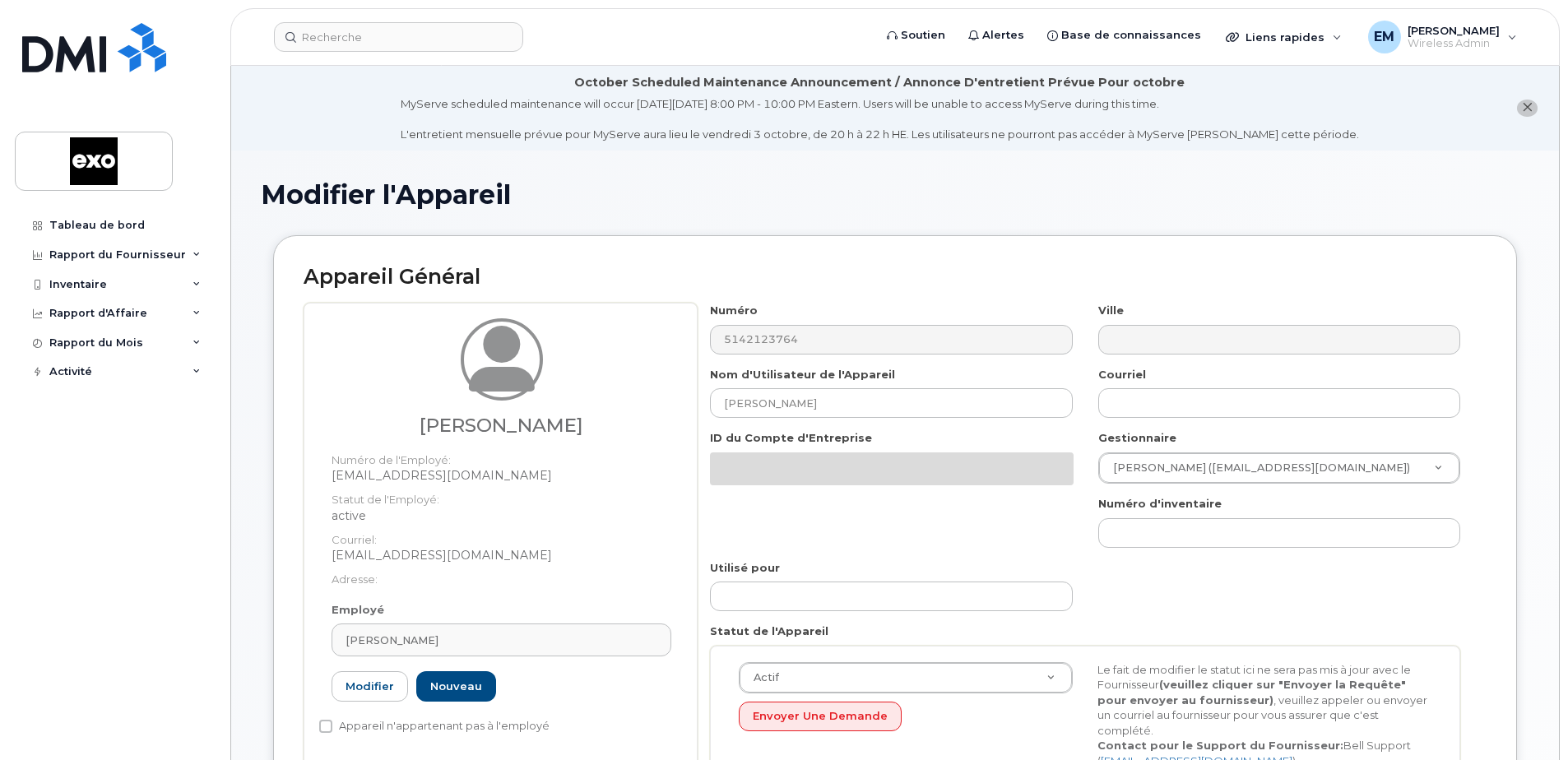
select select "4353485"
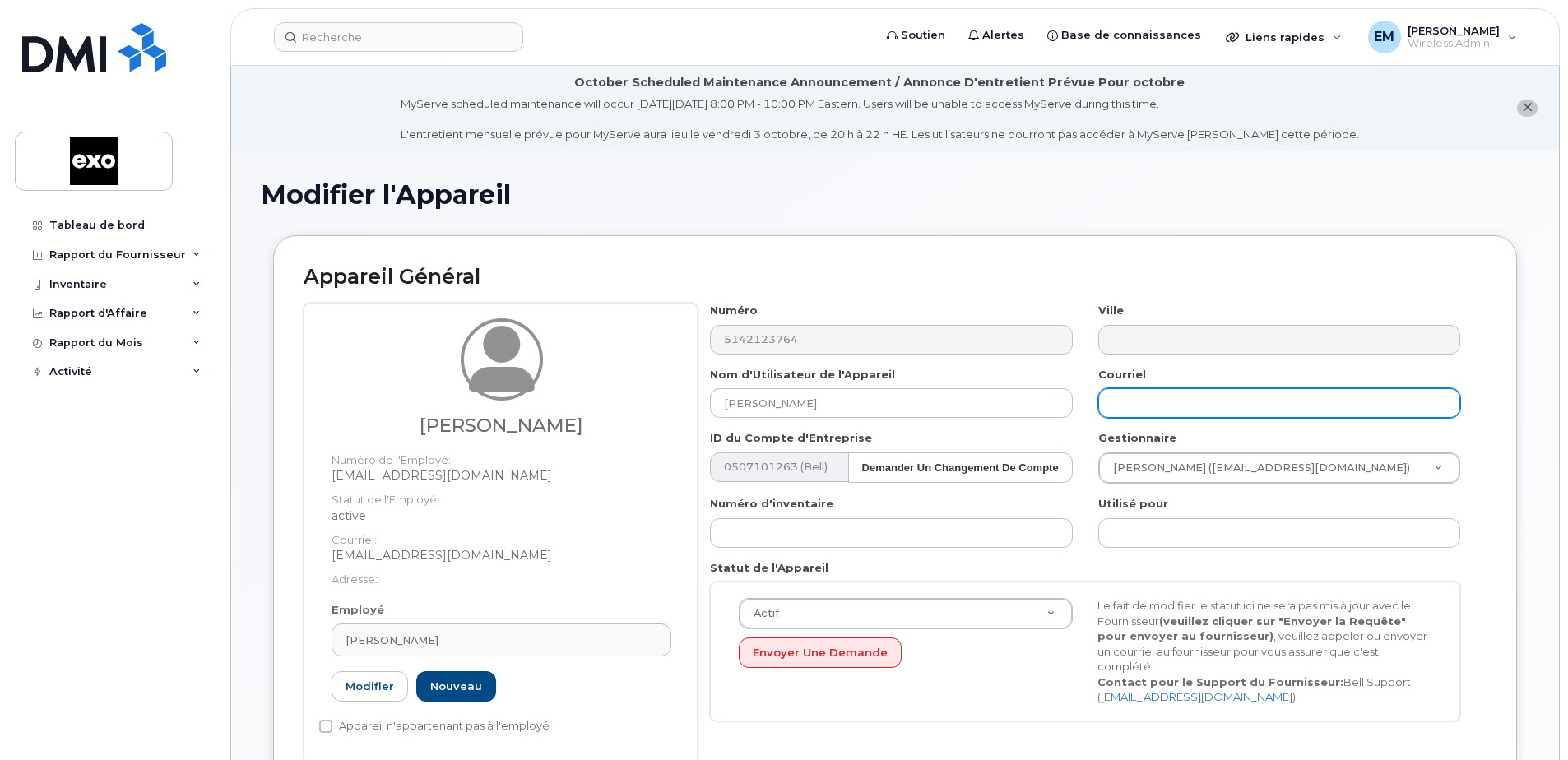
click at [1147, 414] on input "text" at bounding box center [1280, 403] width 362 height 30
paste input "[EMAIL_ADDRESS][DOMAIN_NAME]"
type input "[EMAIL_ADDRESS][DOMAIN_NAME]"
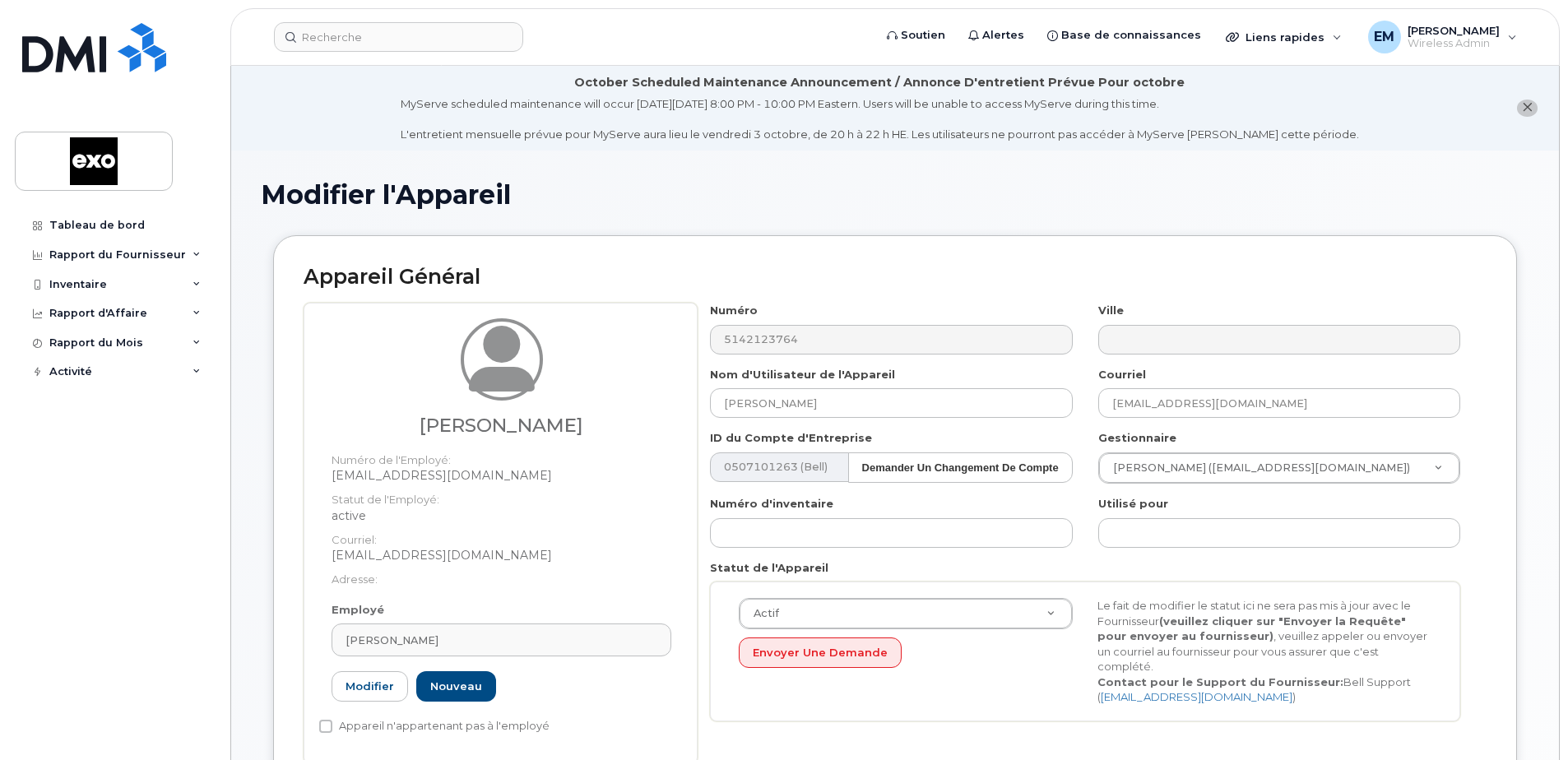
click at [1321, 242] on div "Appareil Général Lapierre, Annie Numéro de l'Employé: anlapierre@exo.quebec Sta…" at bounding box center [895, 515] width 1244 height 560
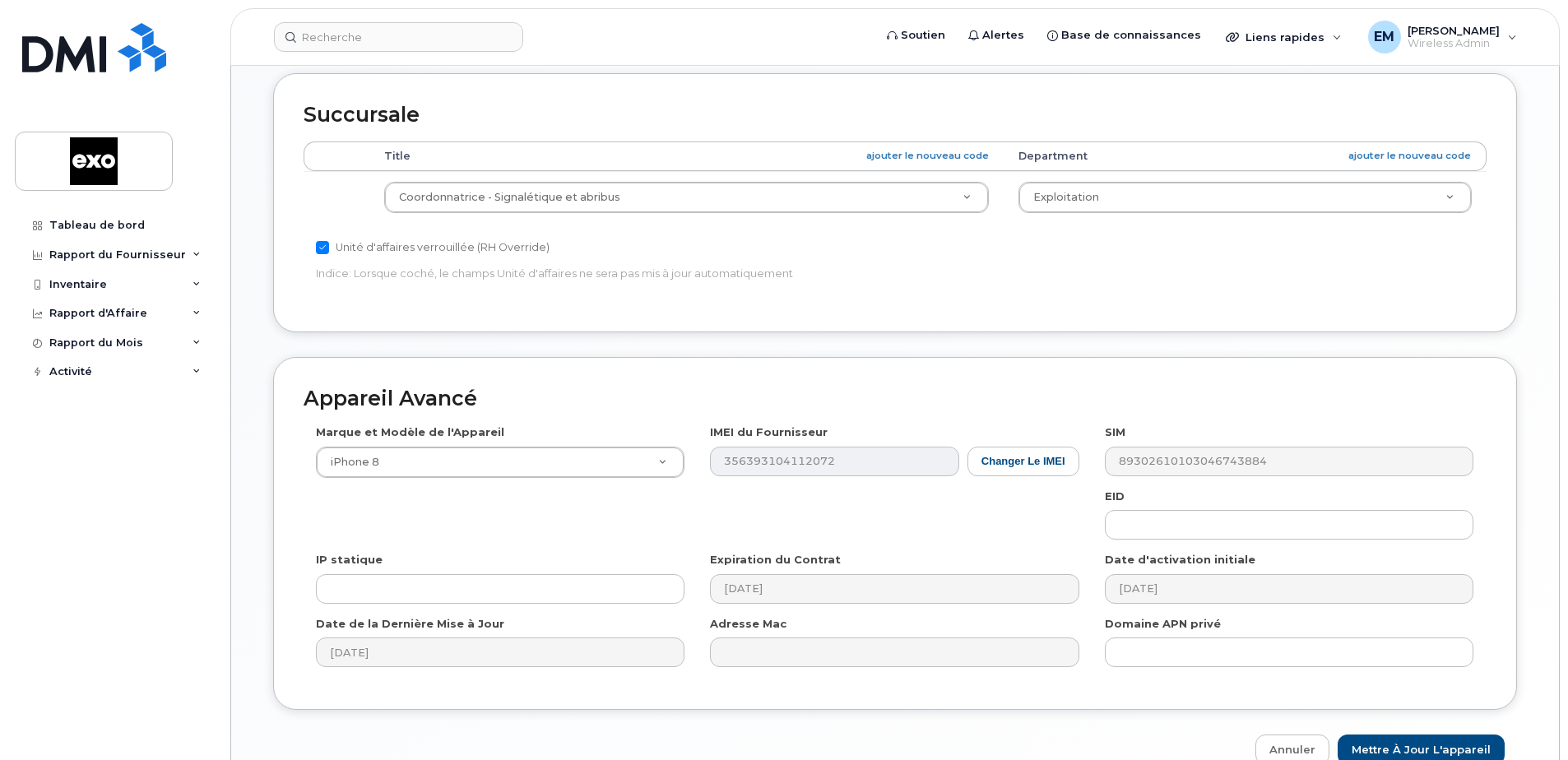
scroll to position [833, 0]
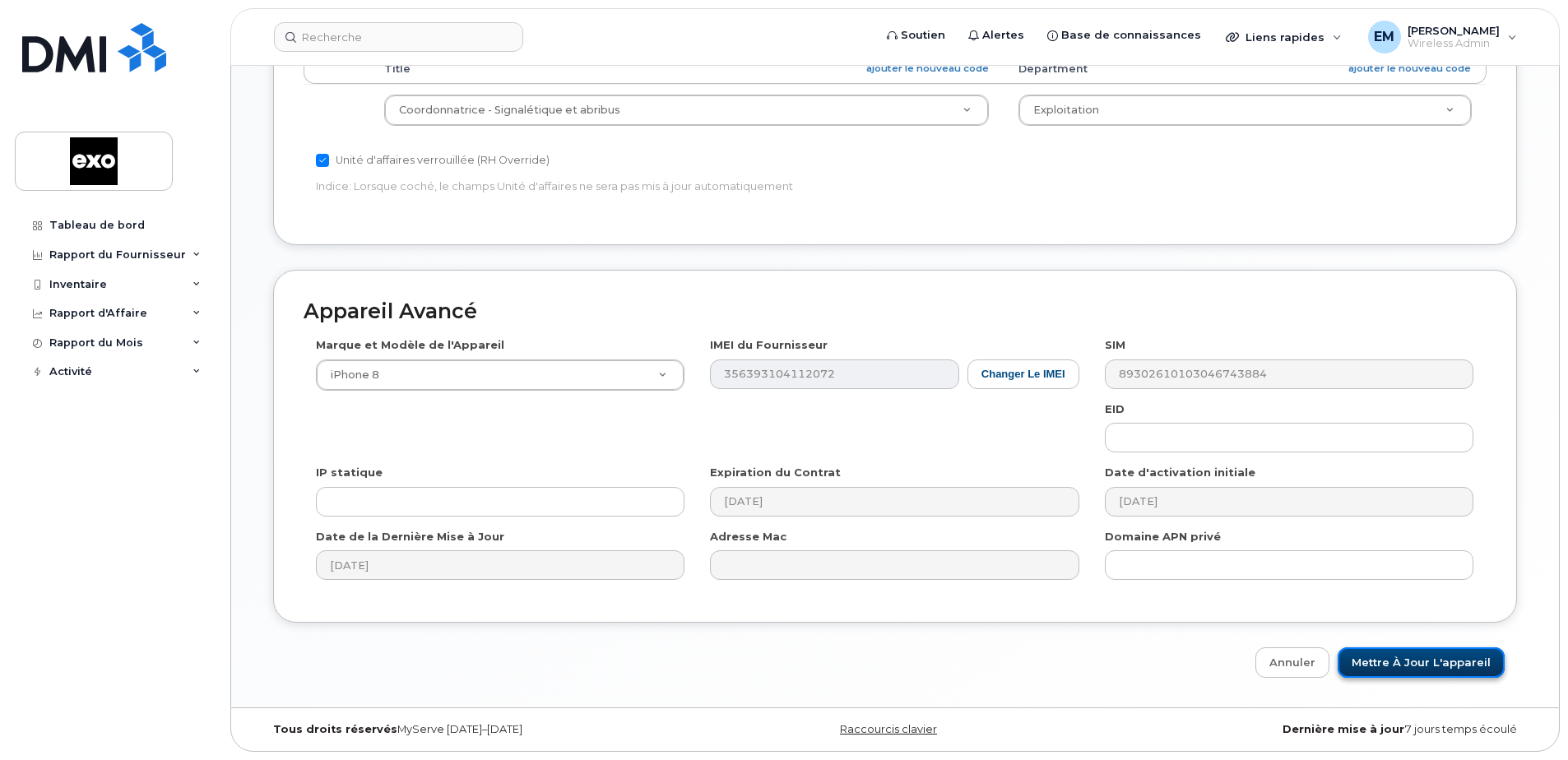
click at [1410, 664] on input "Mettre à jour l'appareil" at bounding box center [1421, 663] width 167 height 31
type input "Sauvegarde..."
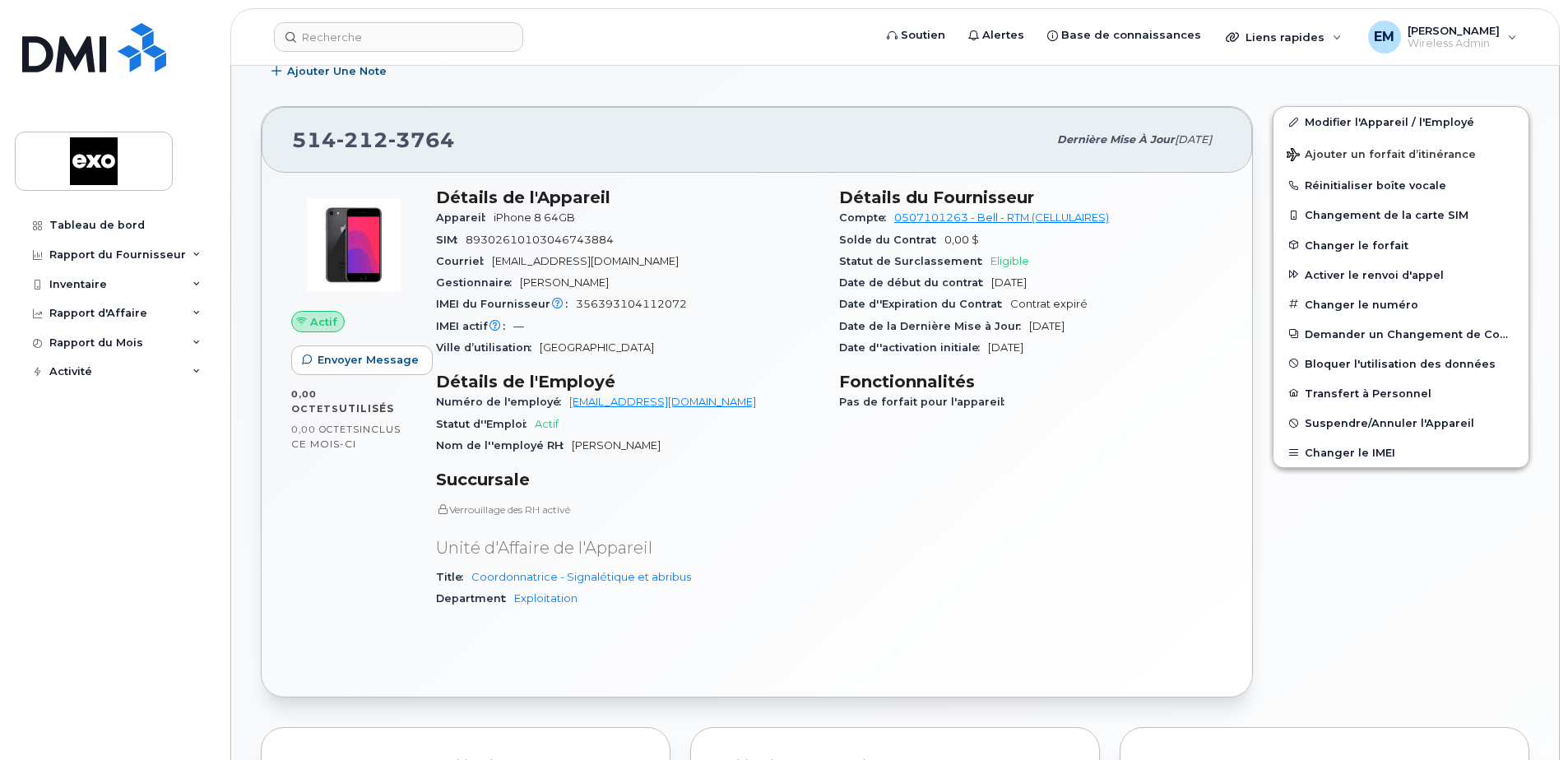
scroll to position [658, 0]
